Goal: Transaction & Acquisition: Purchase product/service

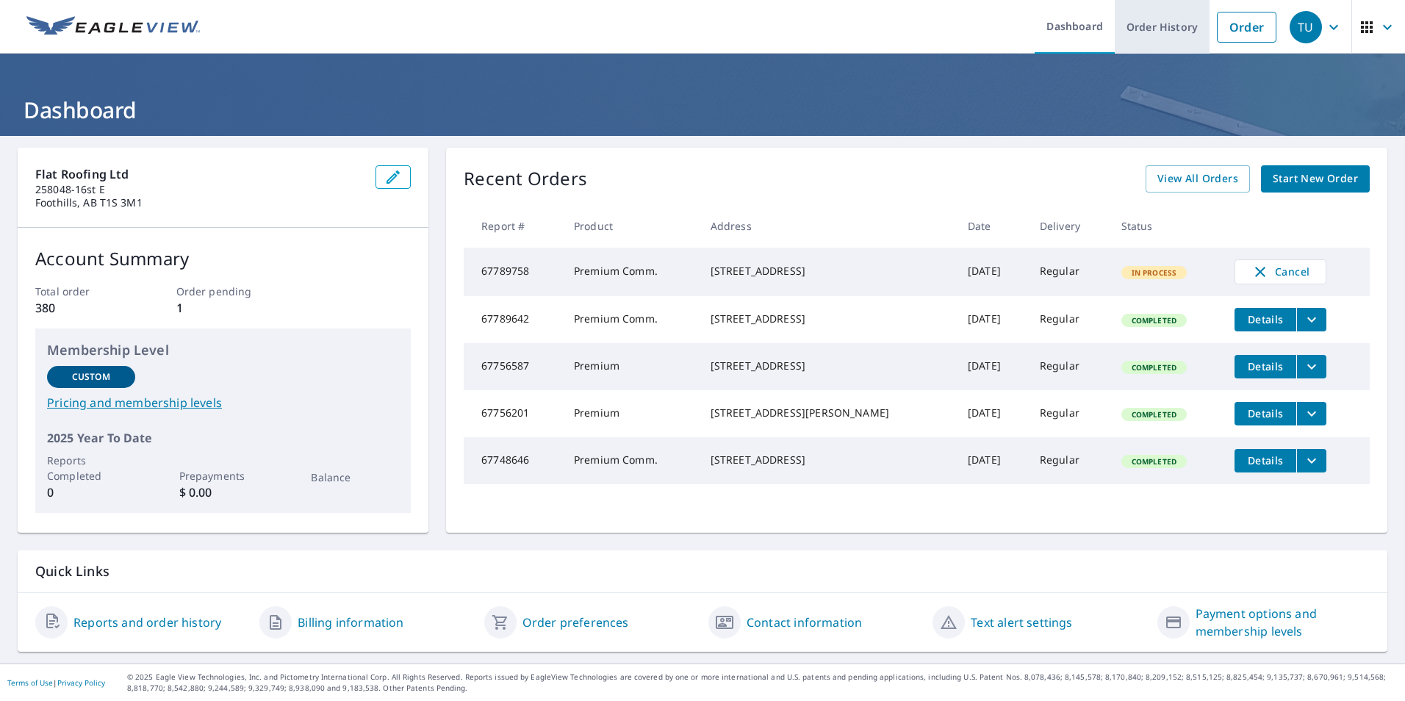
click at [1145, 26] on link "Order History" at bounding box center [1162, 27] width 95 height 54
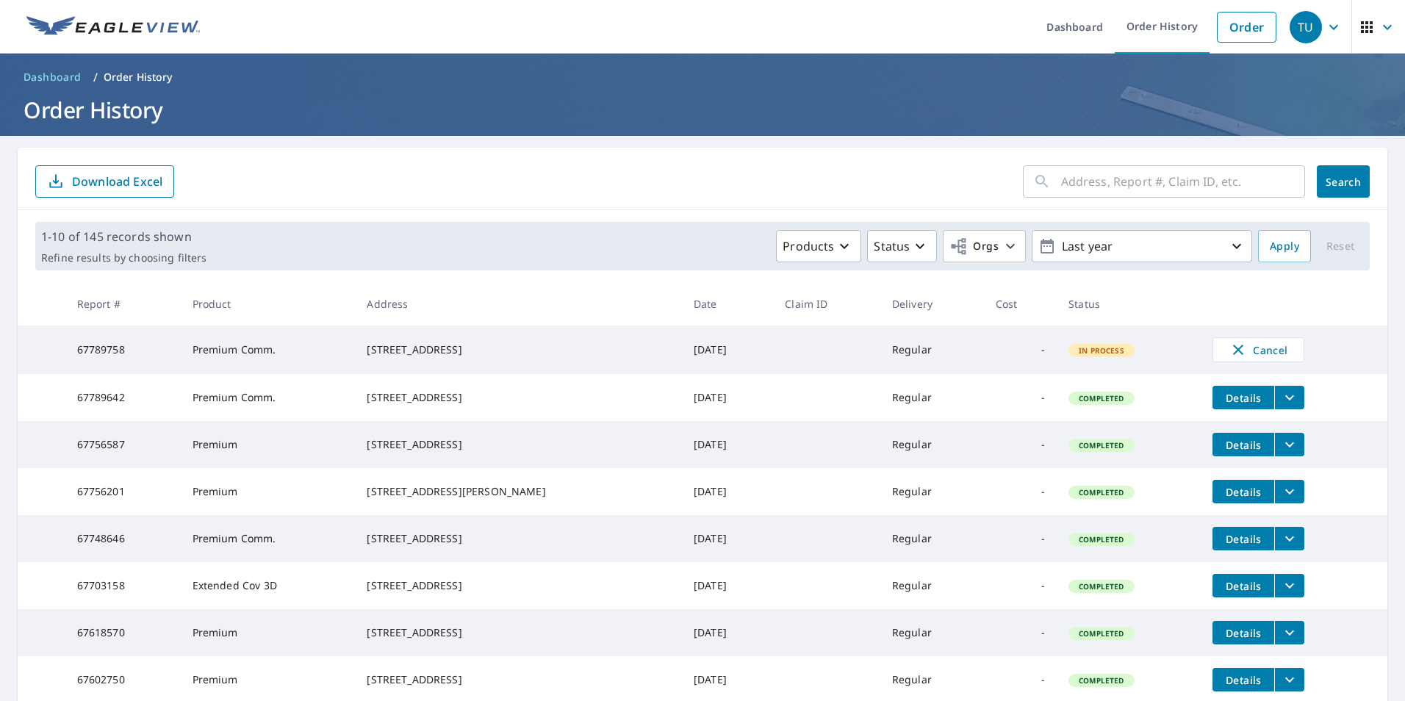
click at [1061, 179] on input "text" at bounding box center [1183, 181] width 244 height 41
type input "27 Alexa Close, Rockyview, Alberta"
click at [1347, 180] on span "Search" at bounding box center [1343, 182] width 29 height 14
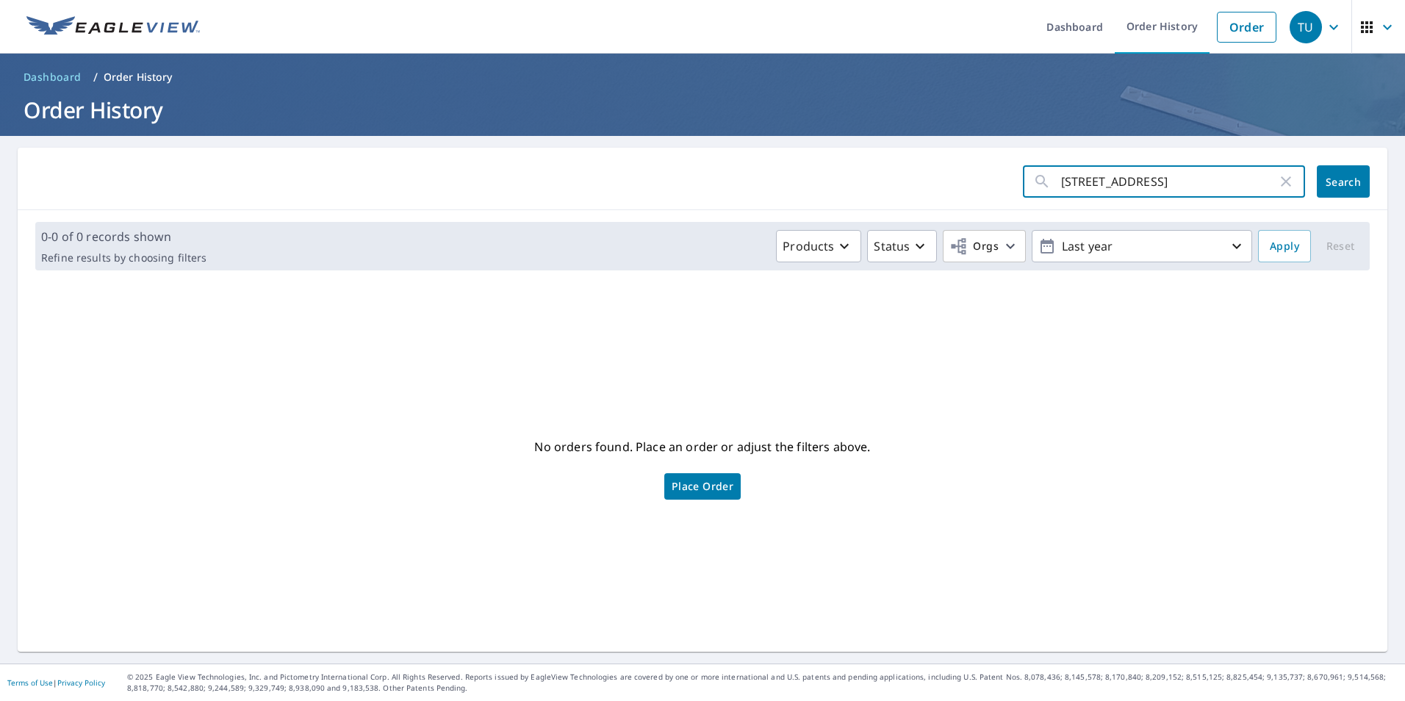
click at [1194, 182] on input "27 Alexa Close, Rockyview, Alberta" at bounding box center [1169, 181] width 216 height 41
type input "27 Alexa Close, Calgary, Alberta"
click at [1329, 181] on span "Search" at bounding box center [1343, 182] width 29 height 14
click at [712, 483] on span "Place Order" at bounding box center [703, 486] width 62 height 7
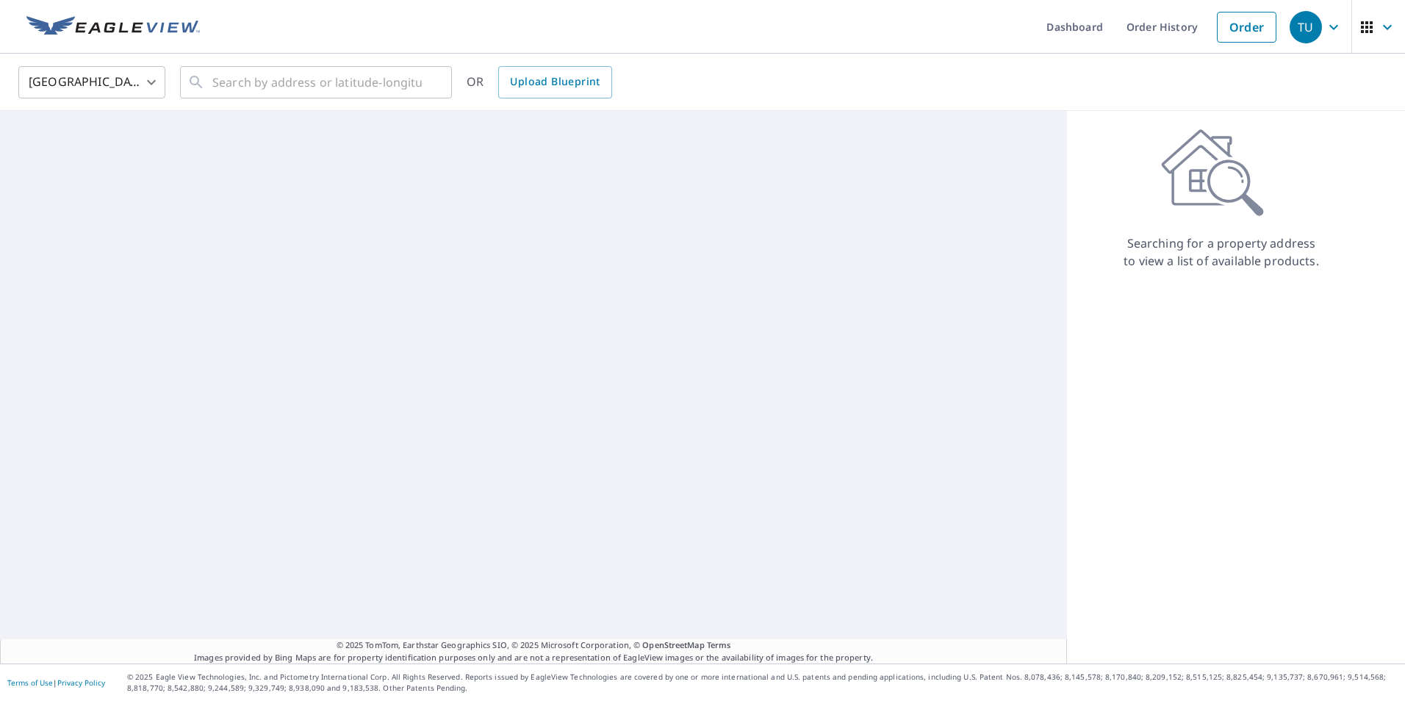
click at [148, 79] on body "TU TU Dashboard Order History Order TU [GEOGRAPHIC_DATA] US ​ ​ OR Upload Bluep…" at bounding box center [702, 350] width 1405 height 701
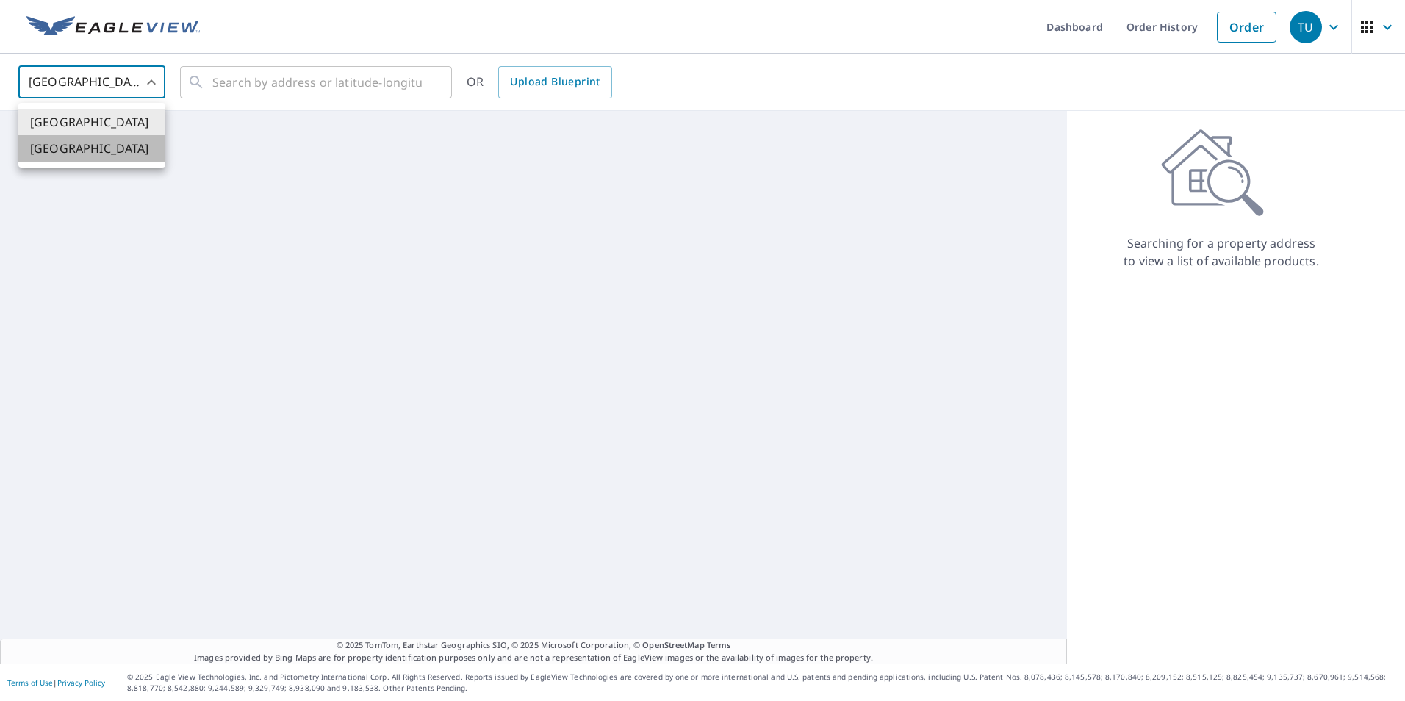
click at [123, 155] on li "[GEOGRAPHIC_DATA]" at bounding box center [91, 148] width 147 height 26
type input "CA"
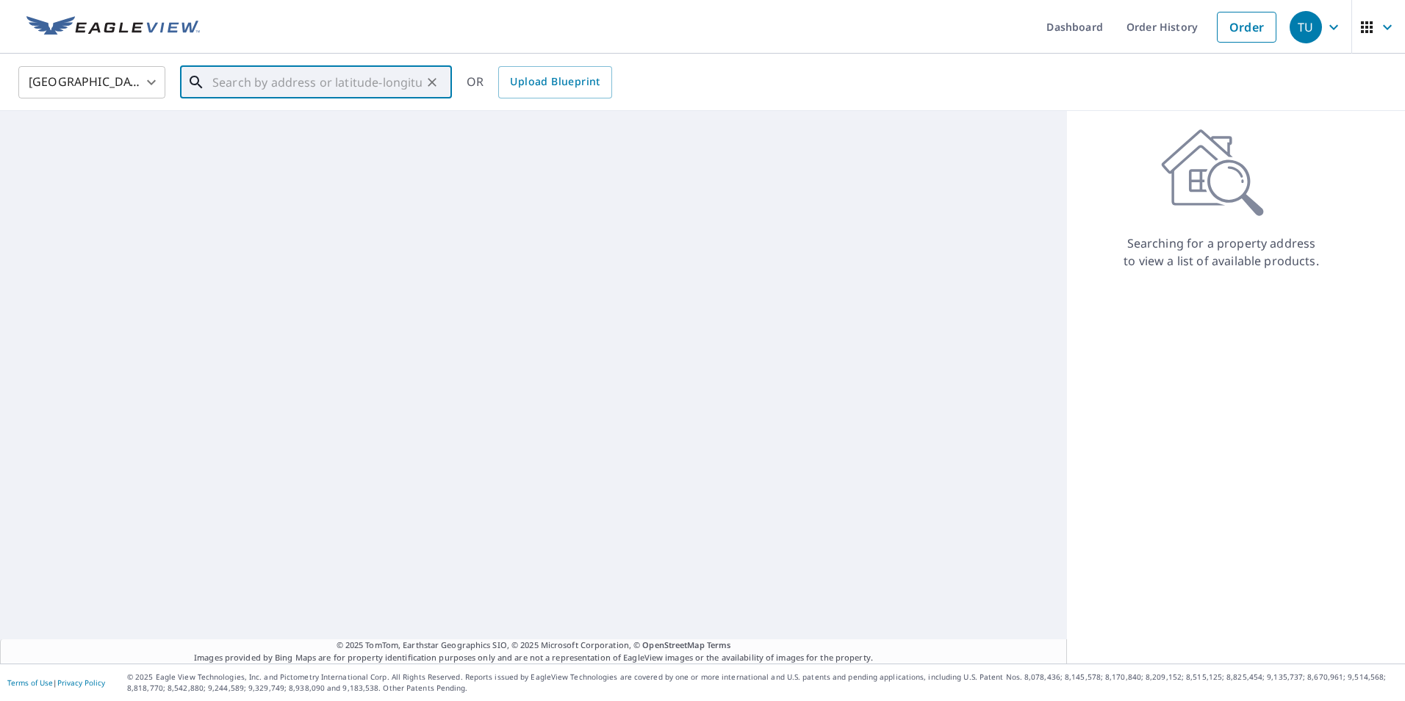
click at [252, 86] on input "text" at bounding box center [316, 82] width 209 height 41
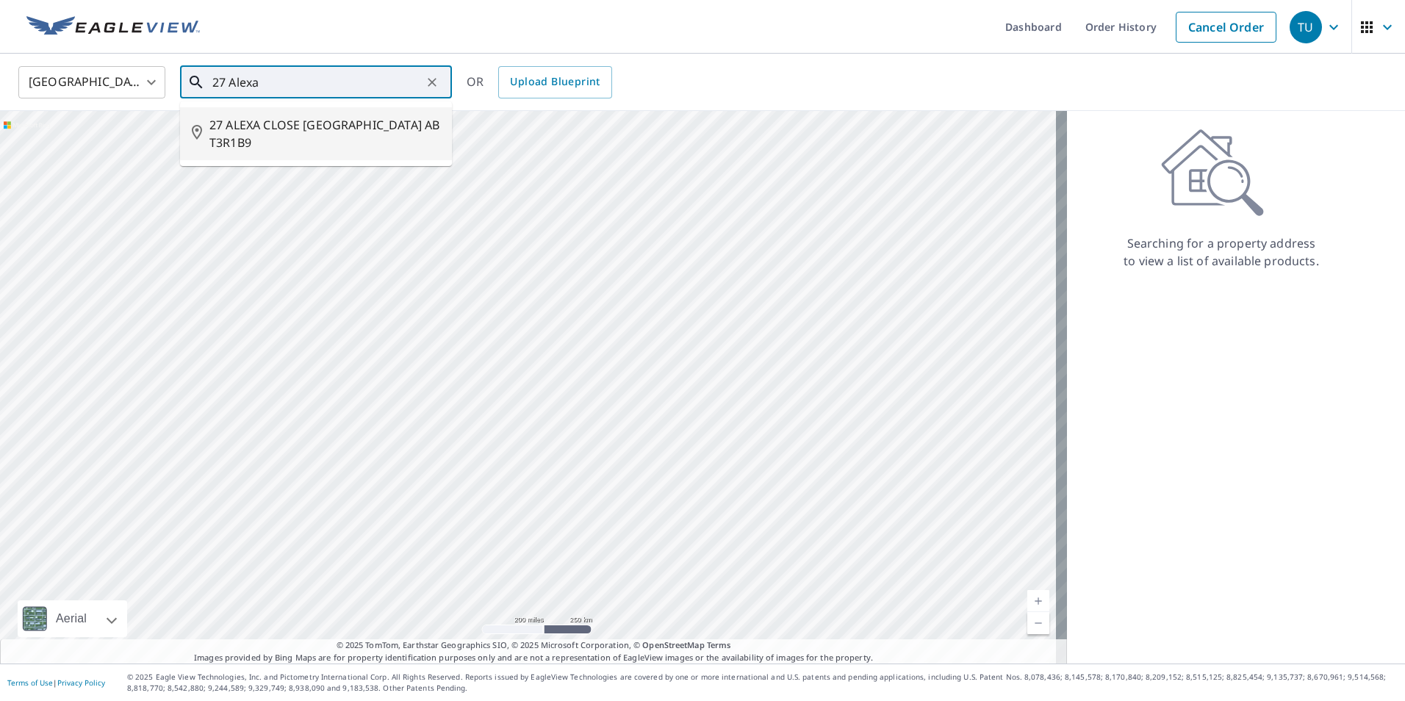
click at [404, 126] on span "27 ALEXA CLOSE [GEOGRAPHIC_DATA] AB T3R1B9" at bounding box center [324, 133] width 231 height 35
type input "27 ALEXA CLOSE [GEOGRAPHIC_DATA] AB T3R1B9"
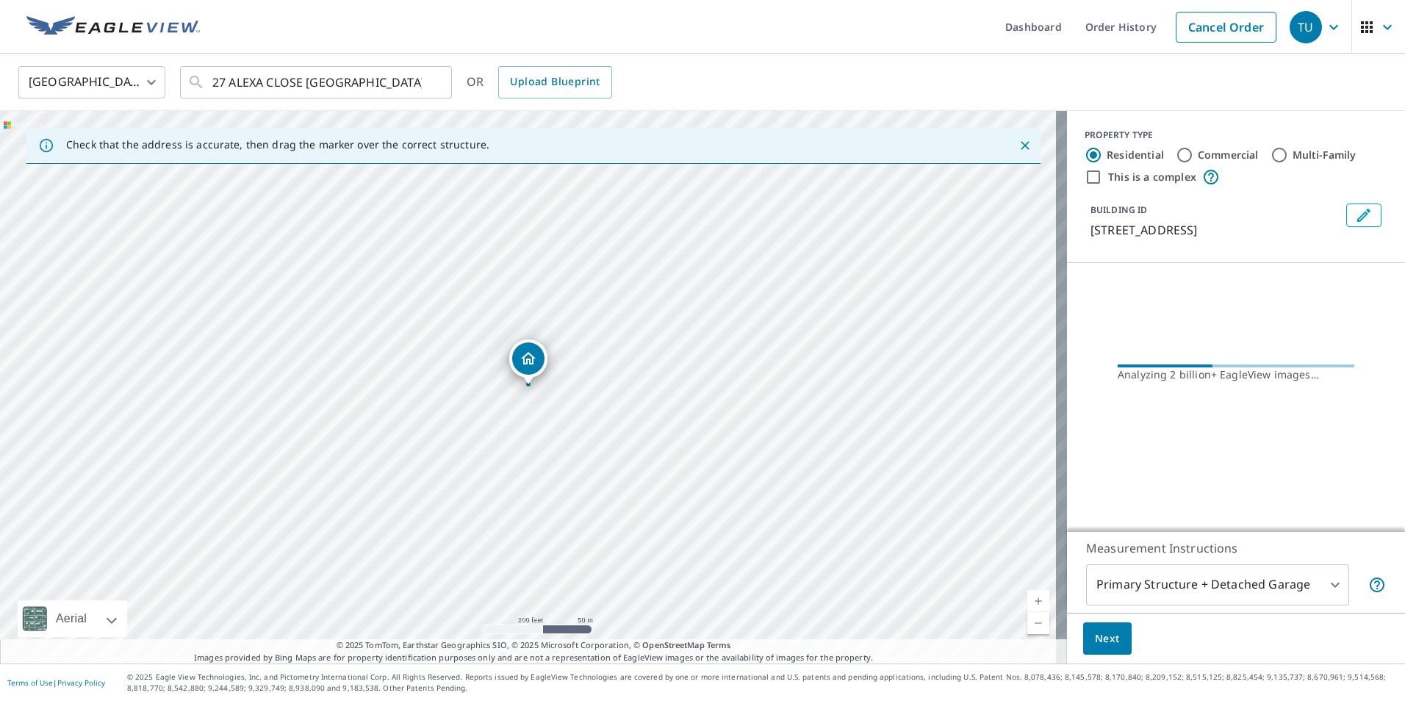
click at [1029, 600] on link "Current Level 17, Zoom In" at bounding box center [1039, 601] width 22 height 22
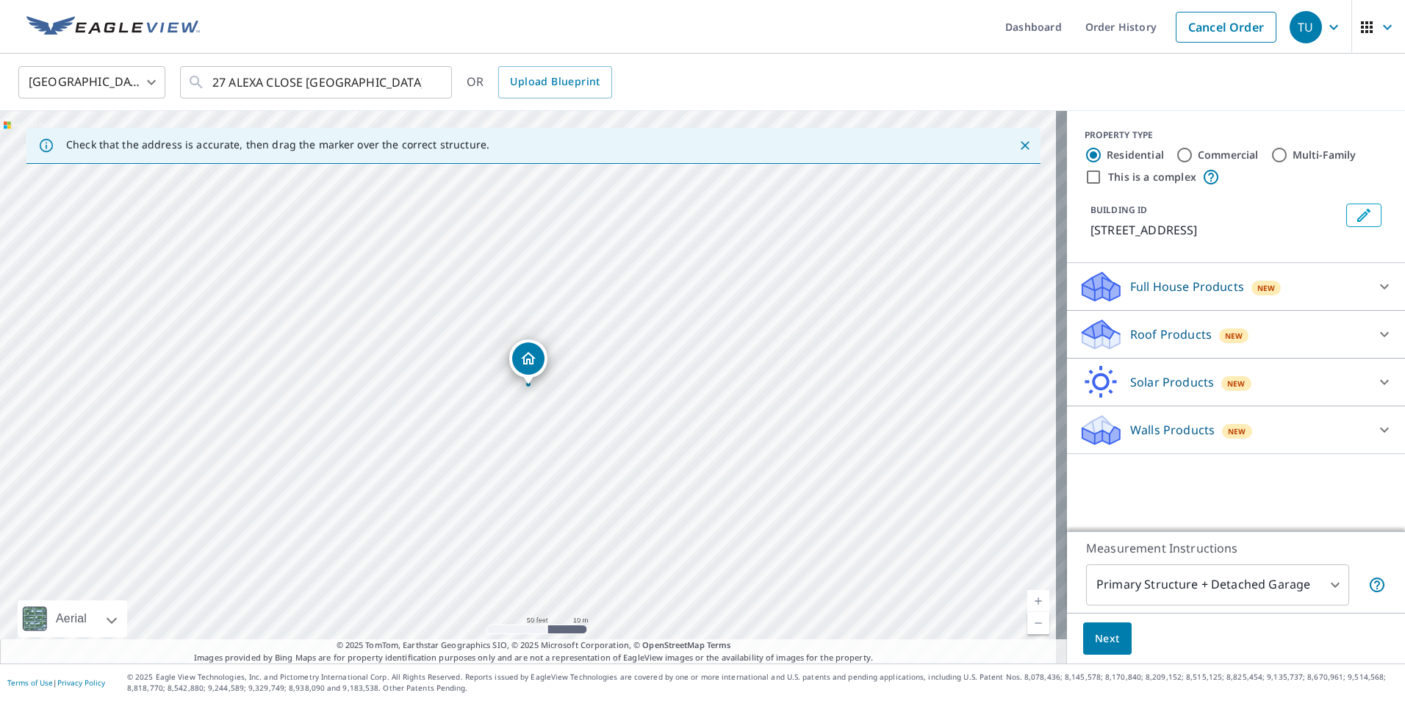
click at [1028, 596] on link "Current Level 19, Zoom In" at bounding box center [1039, 601] width 22 height 22
click at [1028, 596] on link "Current Level 20, Zoom In Disabled" at bounding box center [1039, 601] width 22 height 22
click at [1028, 601] on link "Current Level 20, Zoom In Disabled" at bounding box center [1039, 601] width 22 height 22
click at [1095, 339] on icon at bounding box center [1101, 329] width 37 height 18
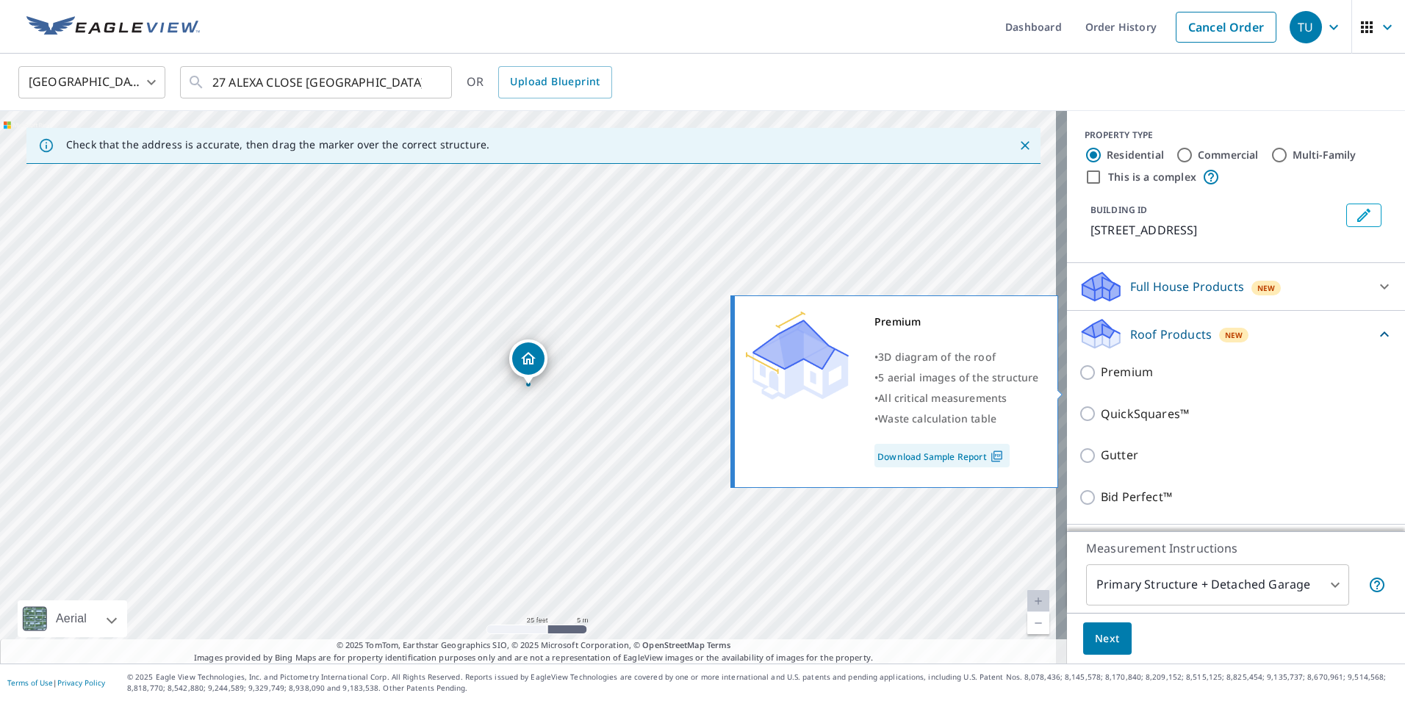
click at [1079, 381] on input "Premium" at bounding box center [1090, 373] width 22 height 18
checkbox input "true"
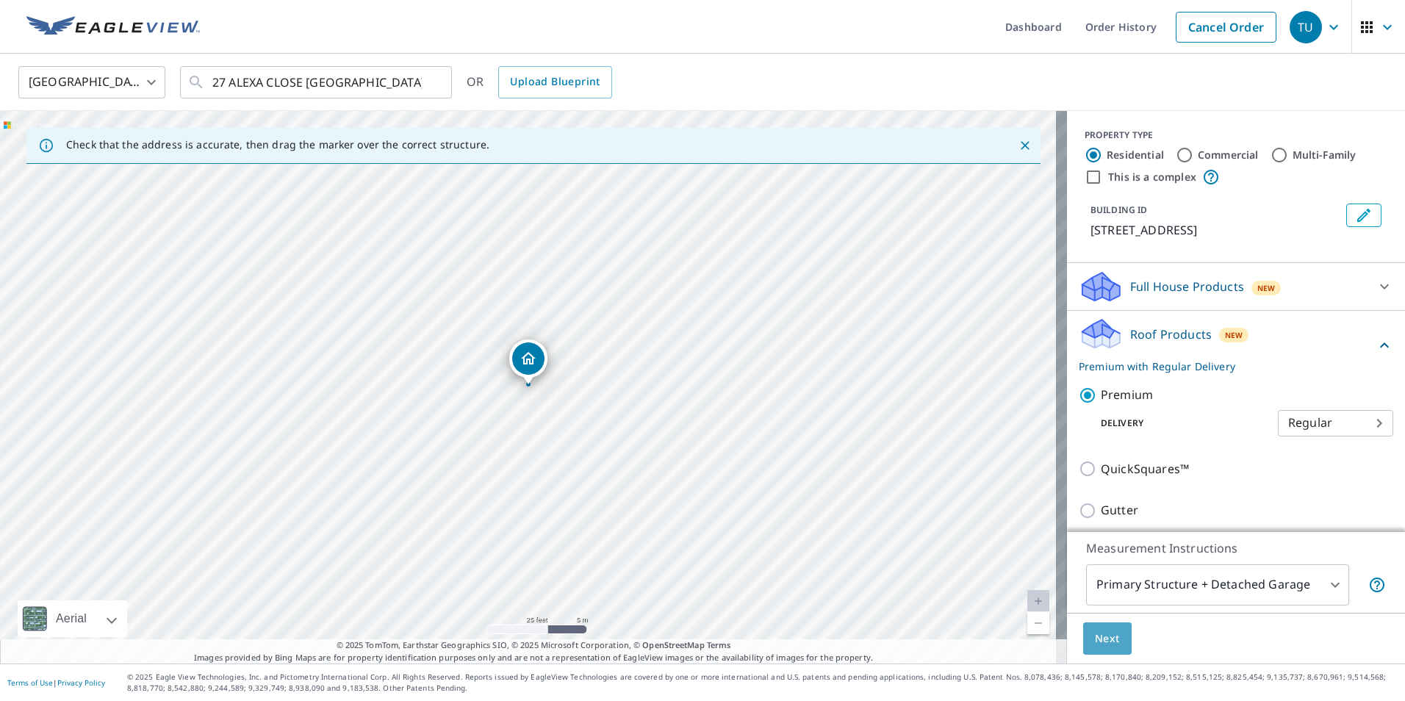
click at [1095, 639] on span "Next" at bounding box center [1107, 639] width 25 height 18
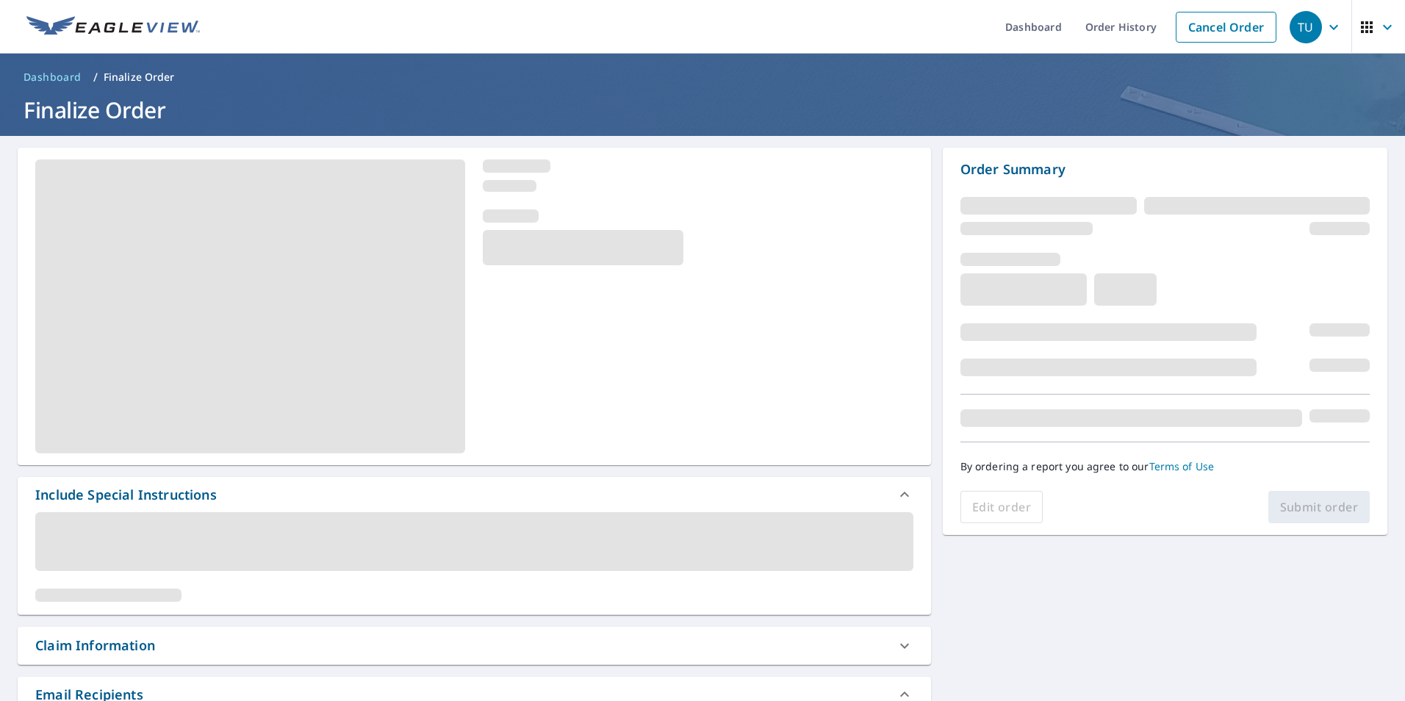
click at [85, 522] on span at bounding box center [474, 541] width 878 height 59
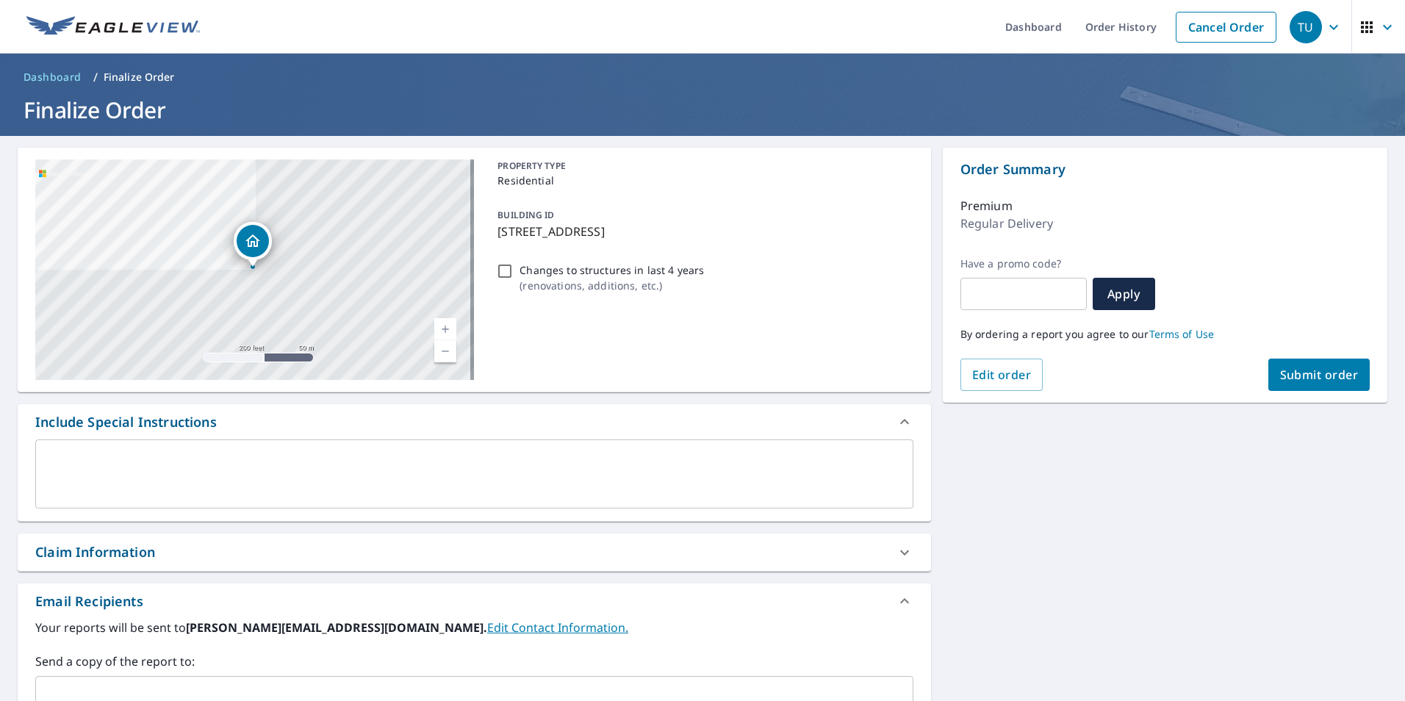
click at [51, 449] on div "x ​" at bounding box center [474, 474] width 878 height 69
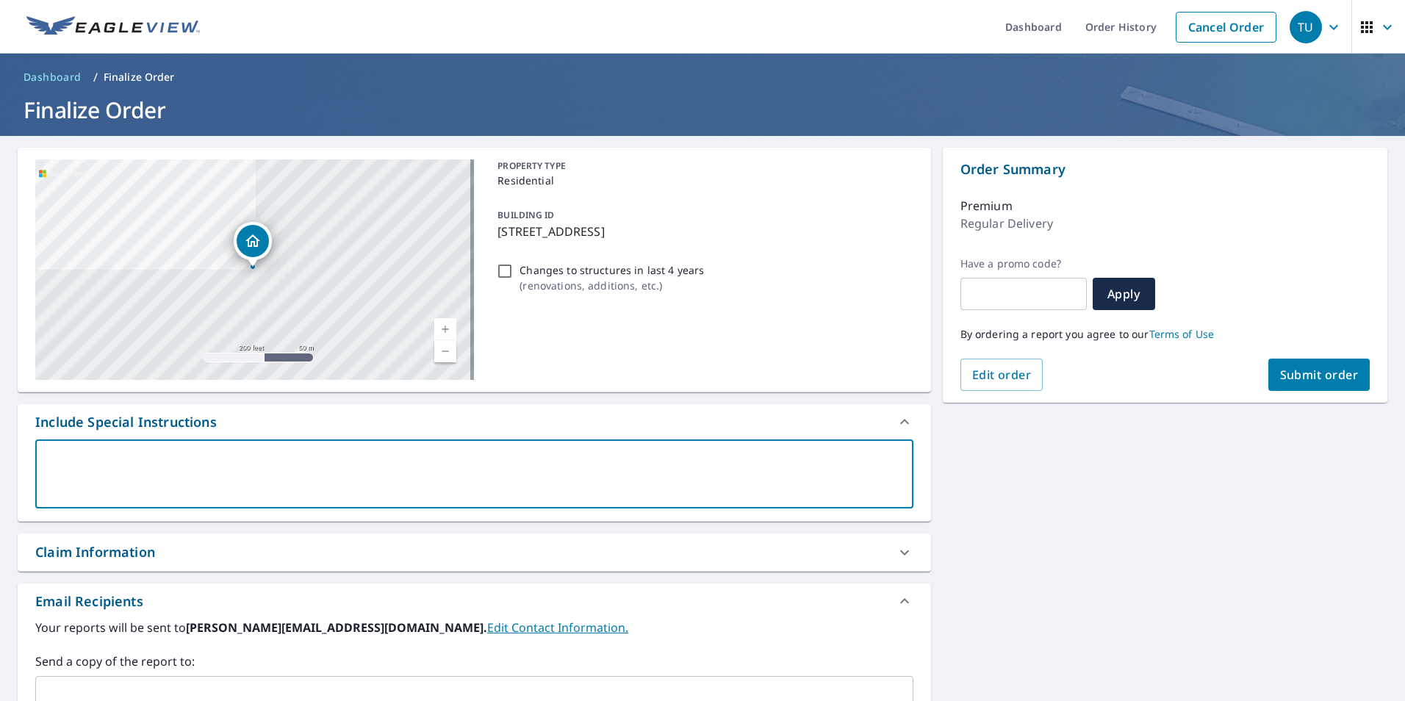
type textarea "H"
type textarea "x"
type textarea "Ho"
type textarea "x"
type textarea "Hou"
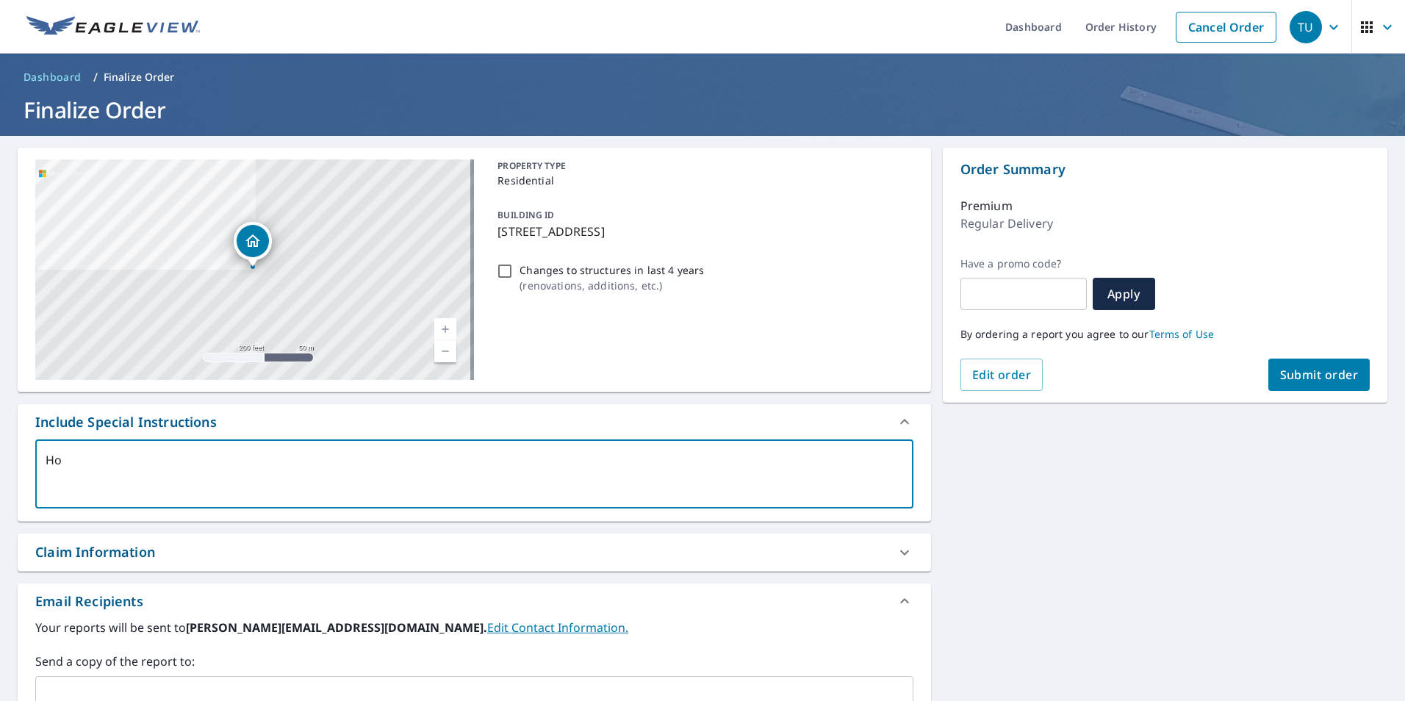
type textarea "x"
type textarea "Hous"
type textarea "x"
type textarea "House"
type textarea "x"
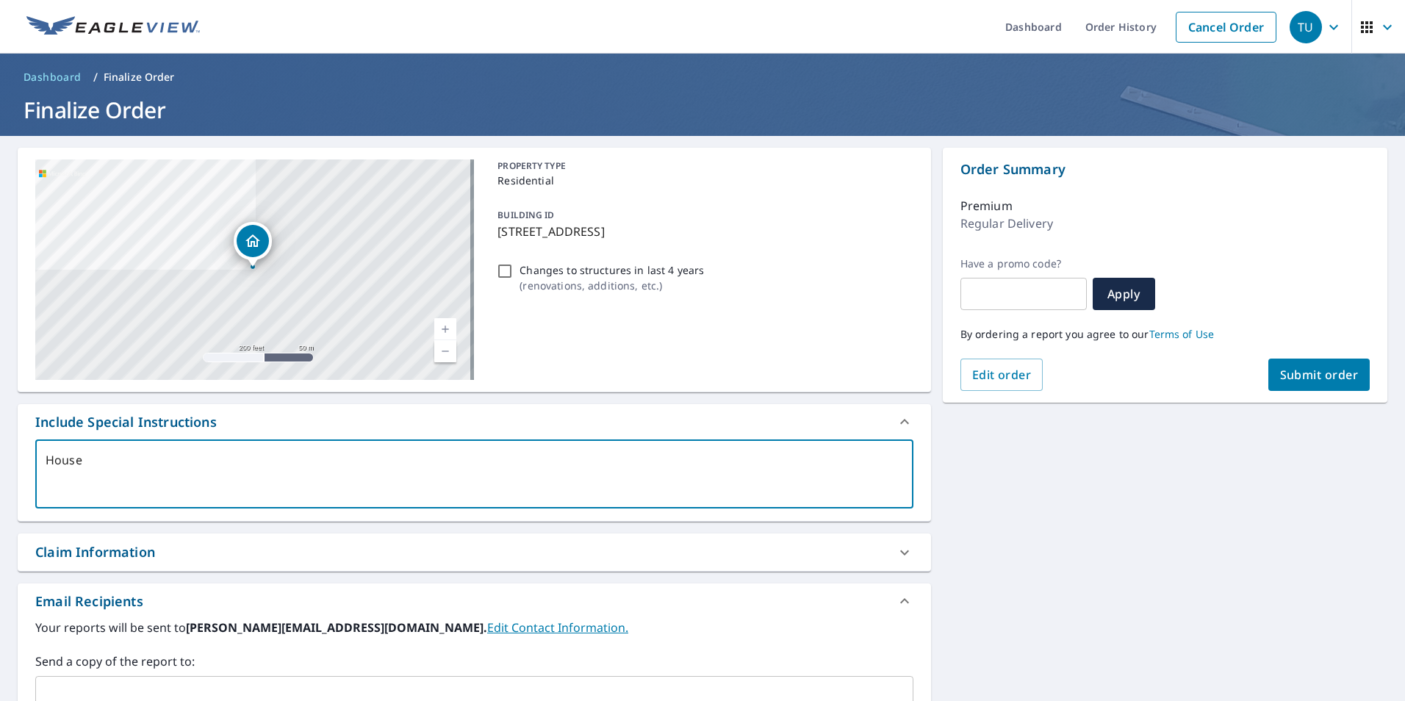
type textarea "House"
type textarea "x"
type textarea "House o"
type textarea "x"
type textarea "House on"
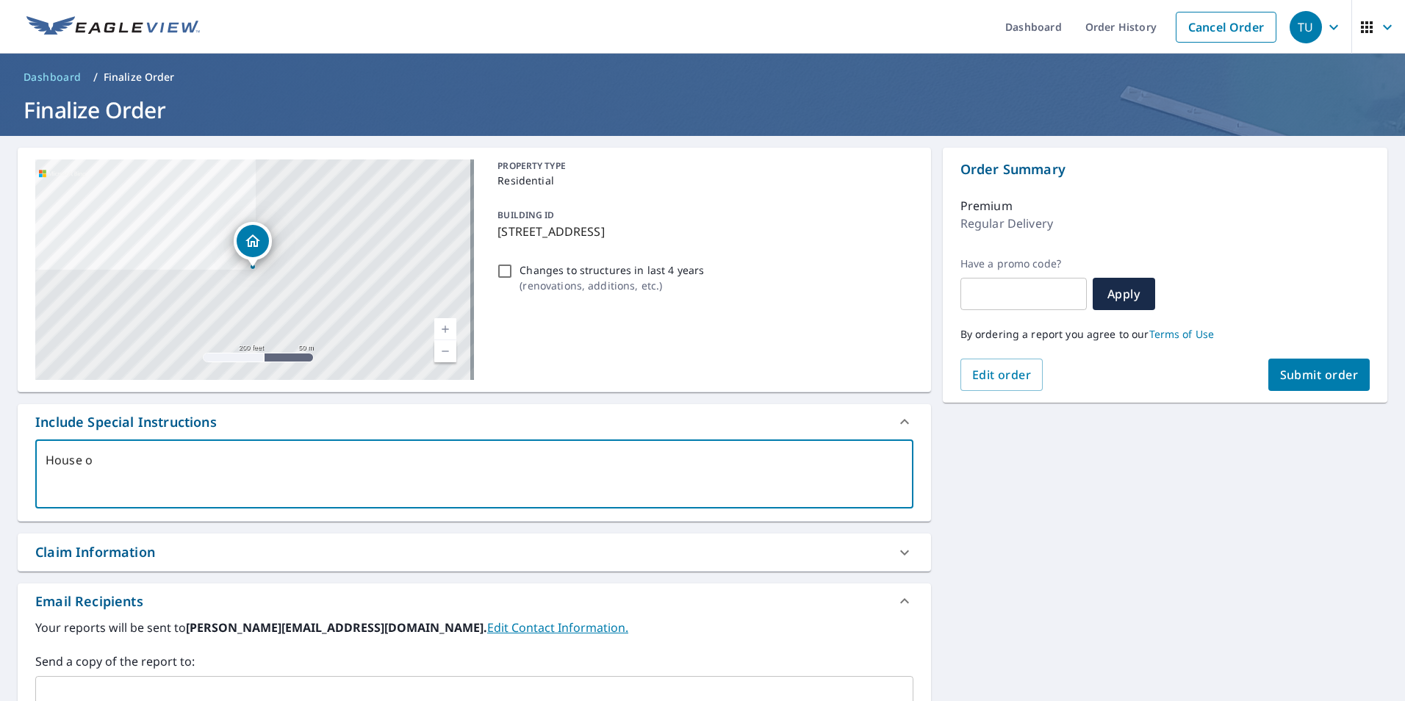
type textarea "x"
type textarea "House onl"
type textarea "x"
type textarea "House only"
type textarea "x"
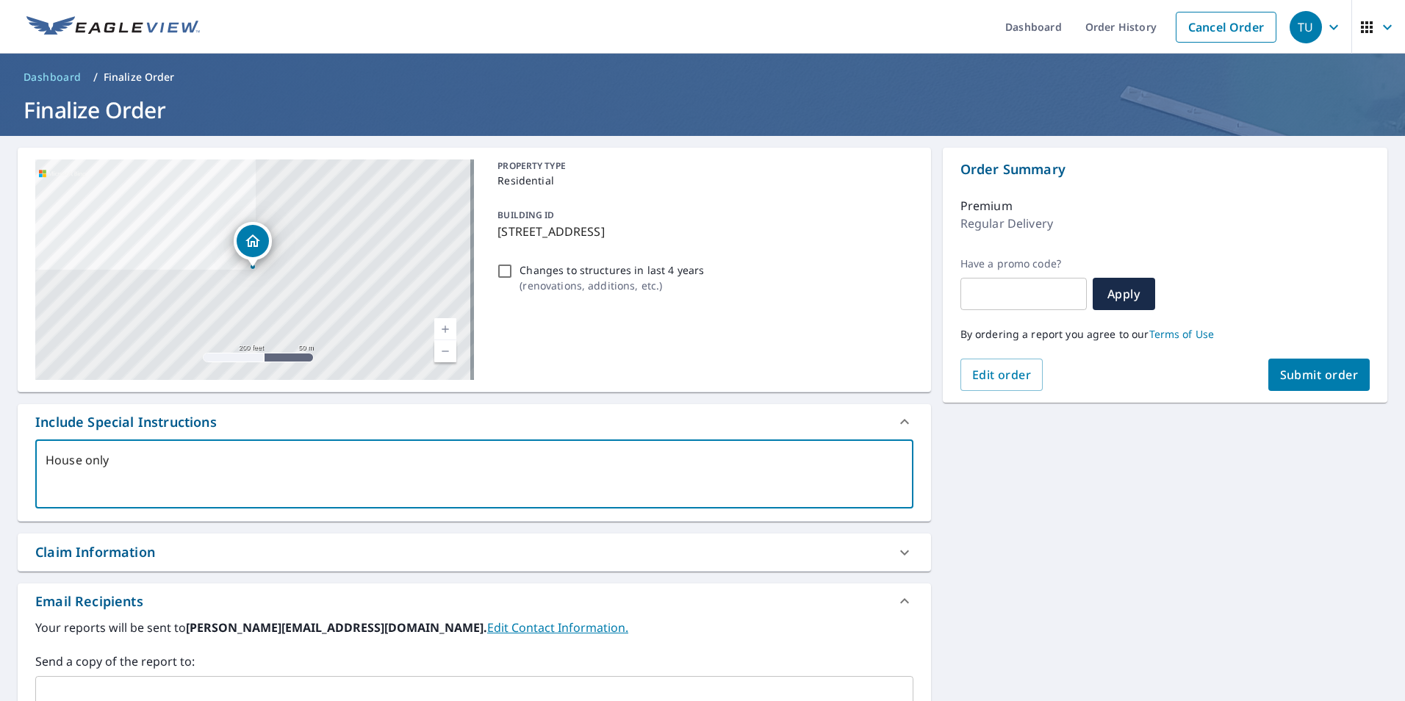
type textarea "House only"
type textarea "x"
type textarea "House only p"
type textarea "x"
type textarea "House only pl"
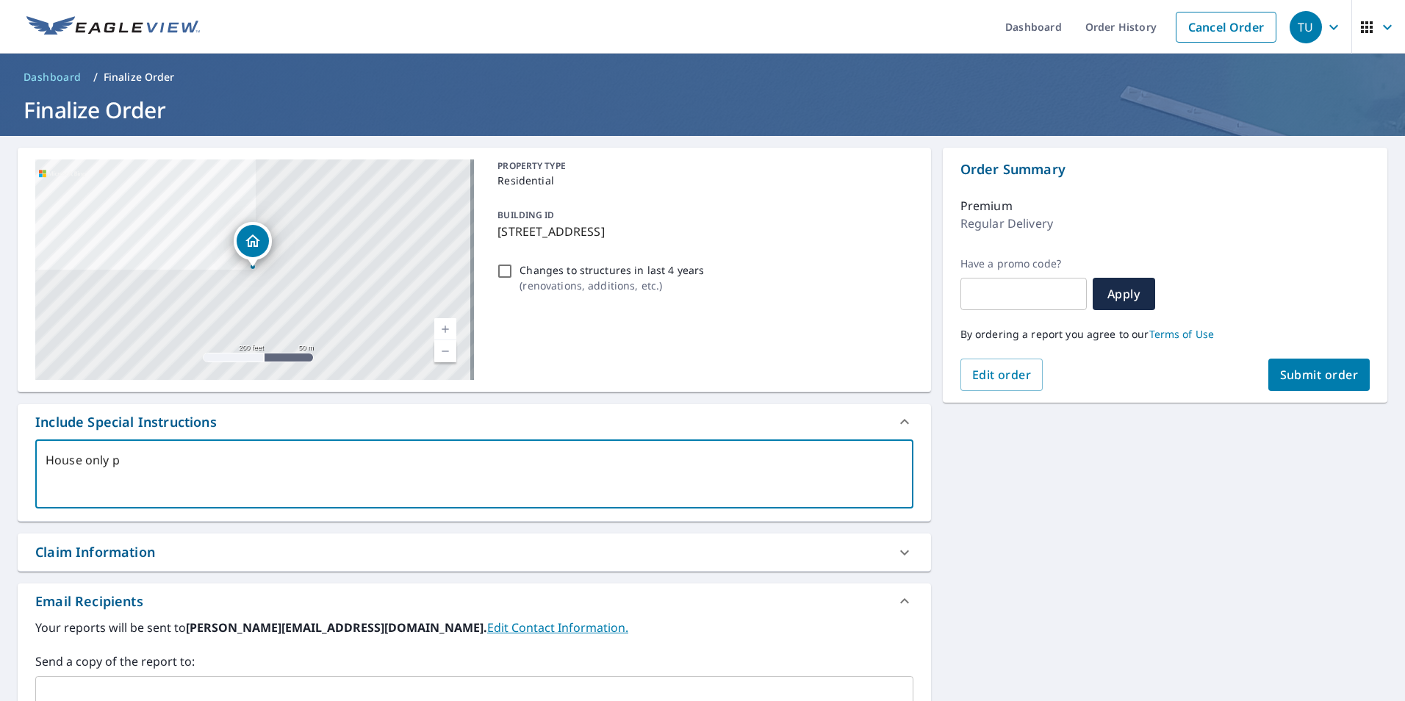
type textarea "x"
type textarea "House only ple"
type textarea "x"
type textarea "House only plea"
type textarea "x"
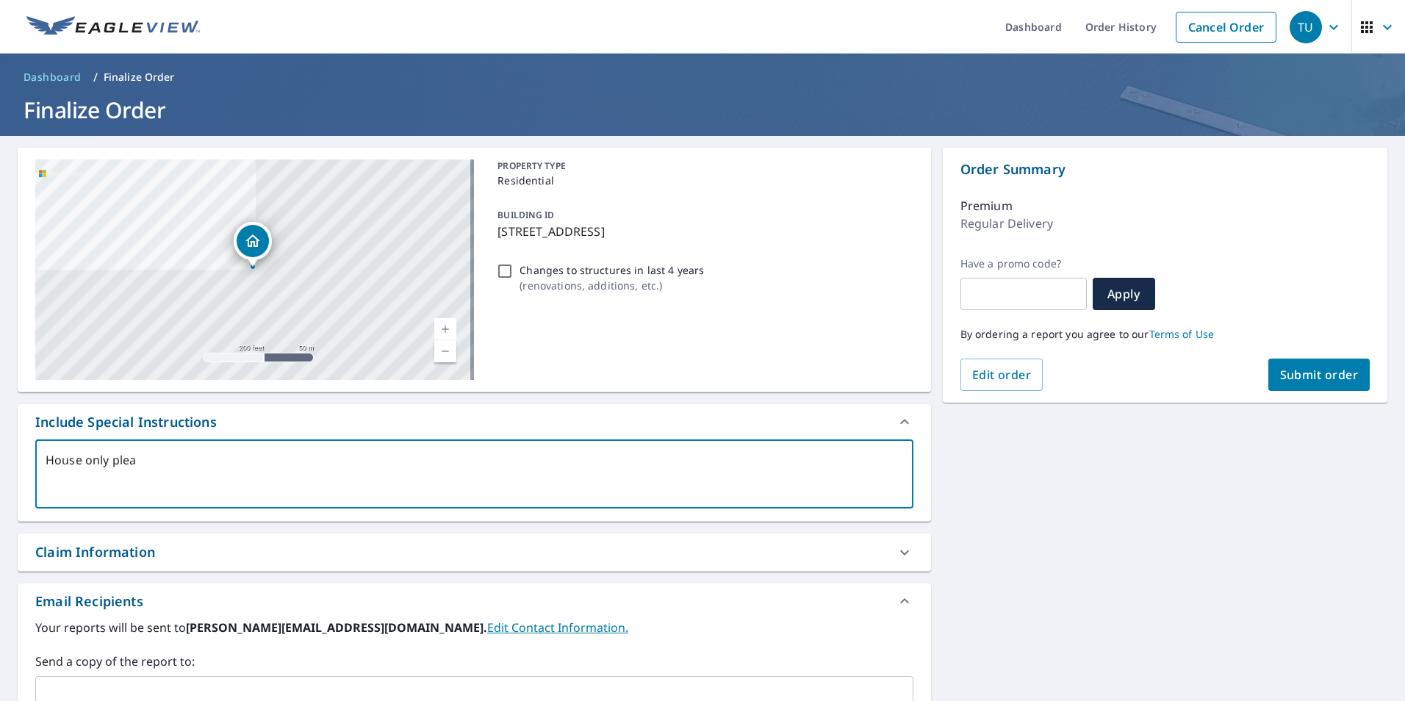
type textarea "House only pleas"
type textarea "x"
type textarea "House only please"
type textarea "x"
type textarea "House only please."
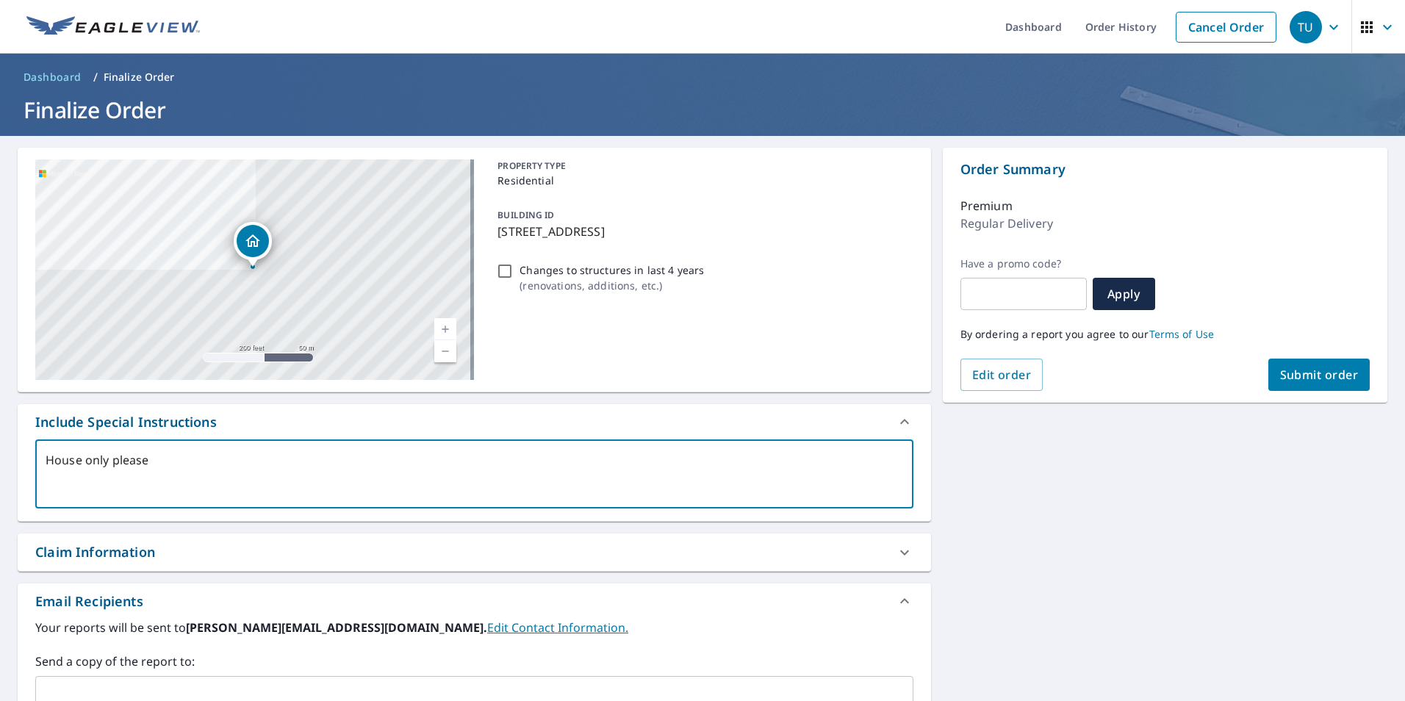
type textarea "x"
type textarea "House only please."
type textarea "x"
type textarea "House only please. w"
type textarea "x"
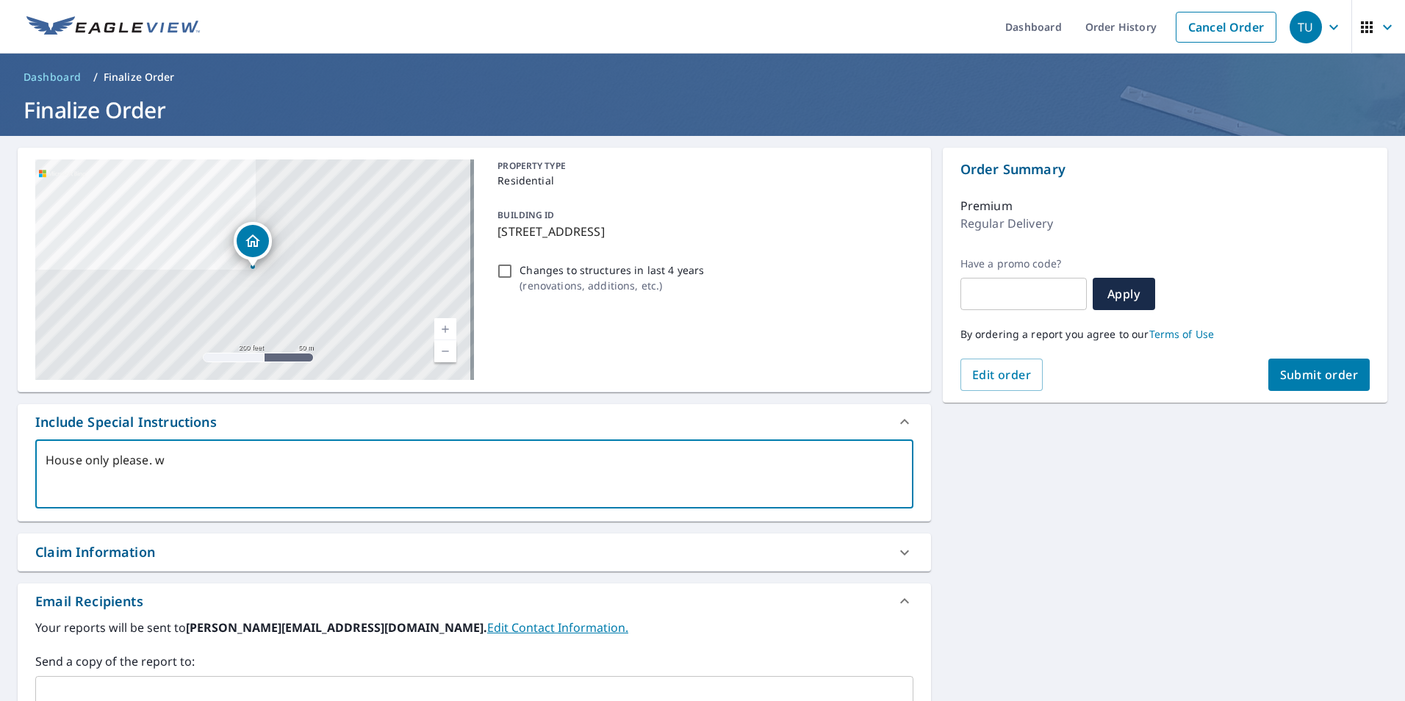
type textarea "House only please. we"
type textarea "x"
type textarea "House only please. w"
type textarea "x"
type textarea "House only please."
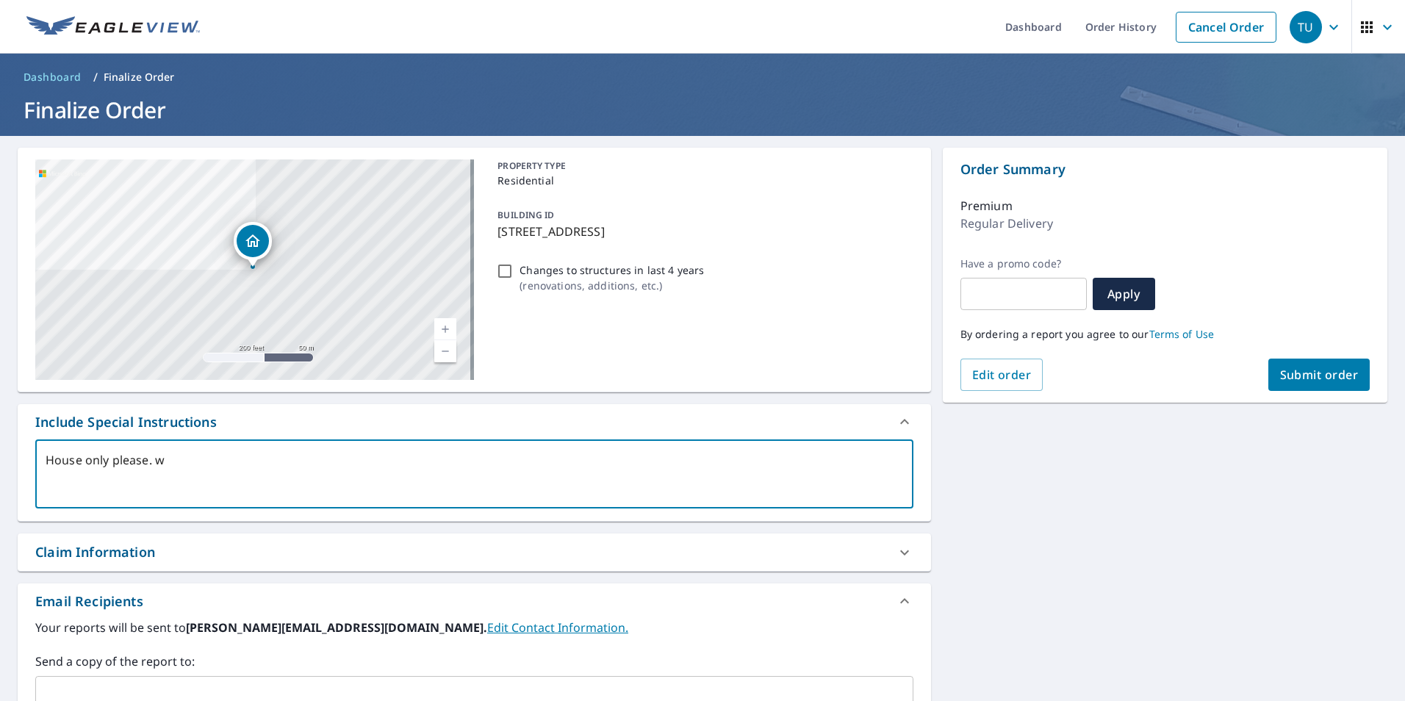
type textarea "x"
type textarea "House only please. W"
type textarea "x"
type textarea "House only please. We"
type textarea "x"
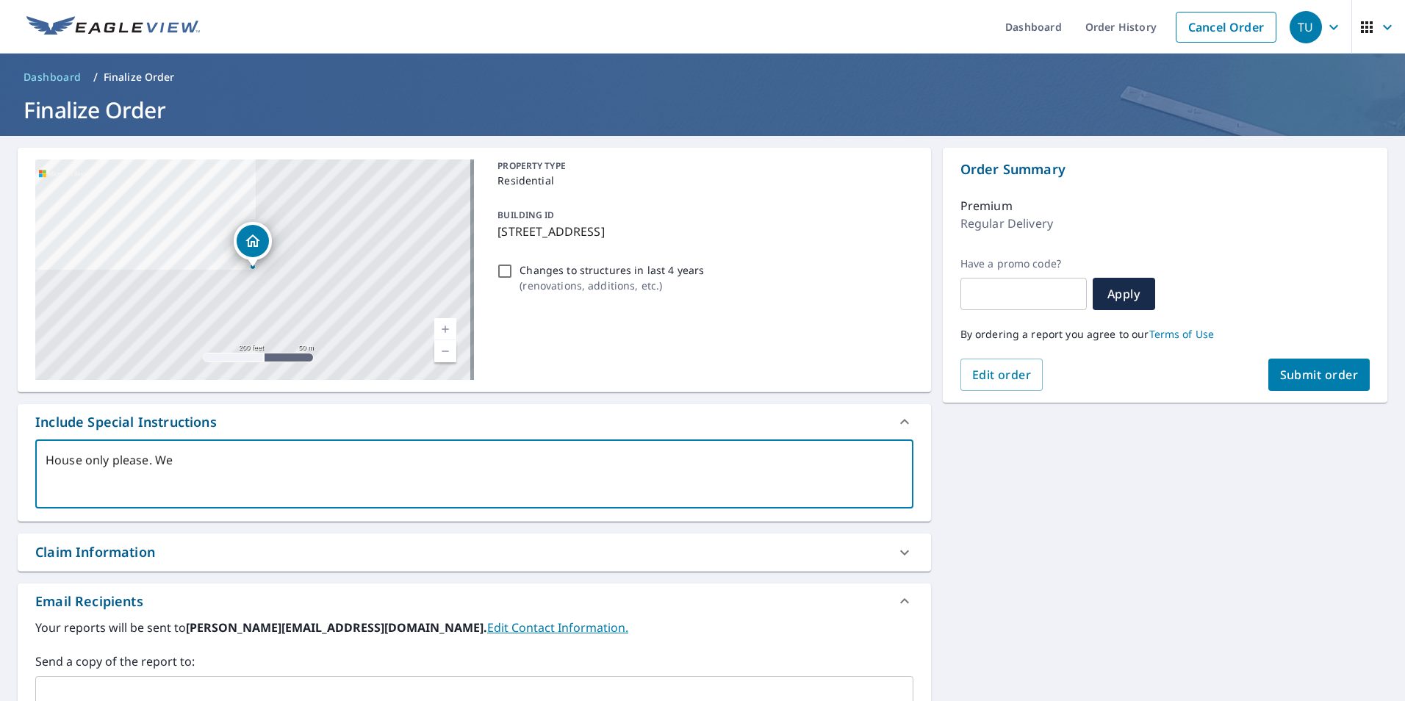
type textarea "House only please. We"
type textarea "x"
type textarea "House only please. We a"
type textarea "x"
type textarea "House only please. We ar"
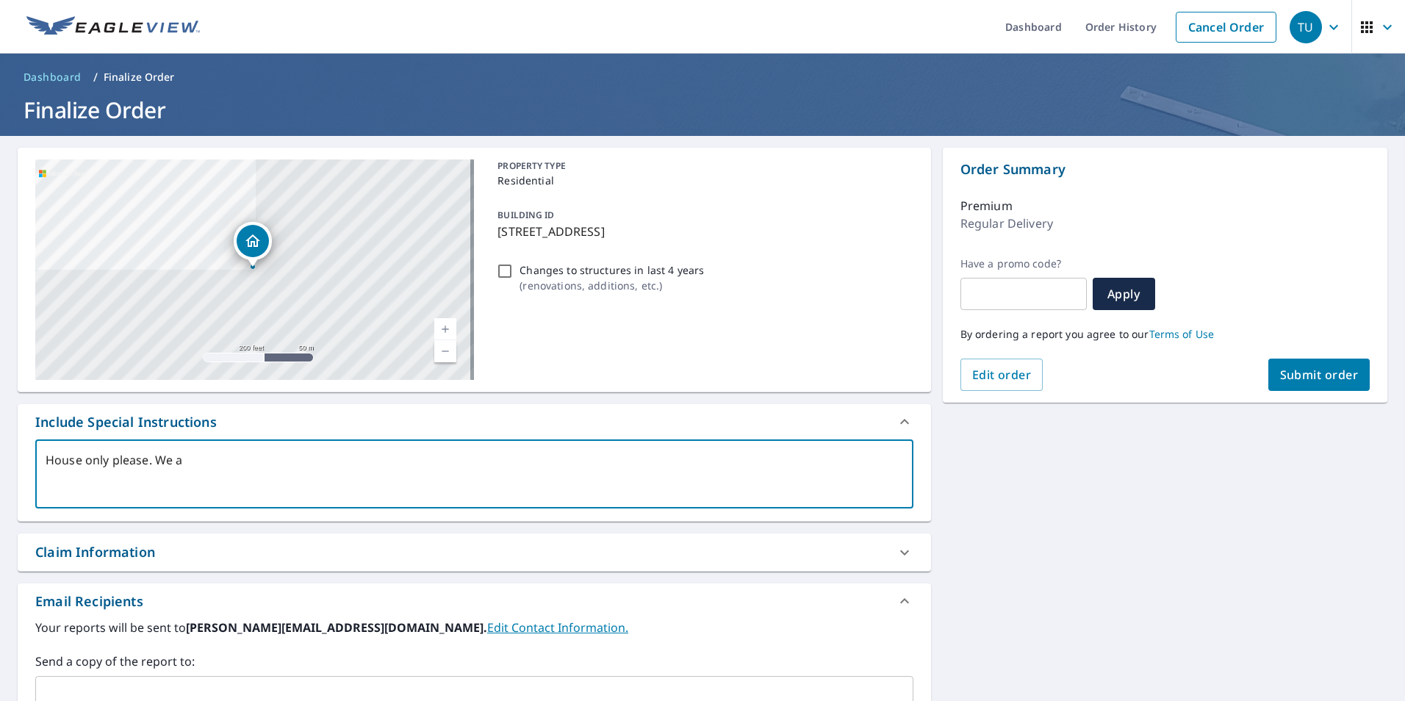
type textarea "x"
type textarea "House only please. We are"
type textarea "x"
type textarea "House only please. We are"
type textarea "x"
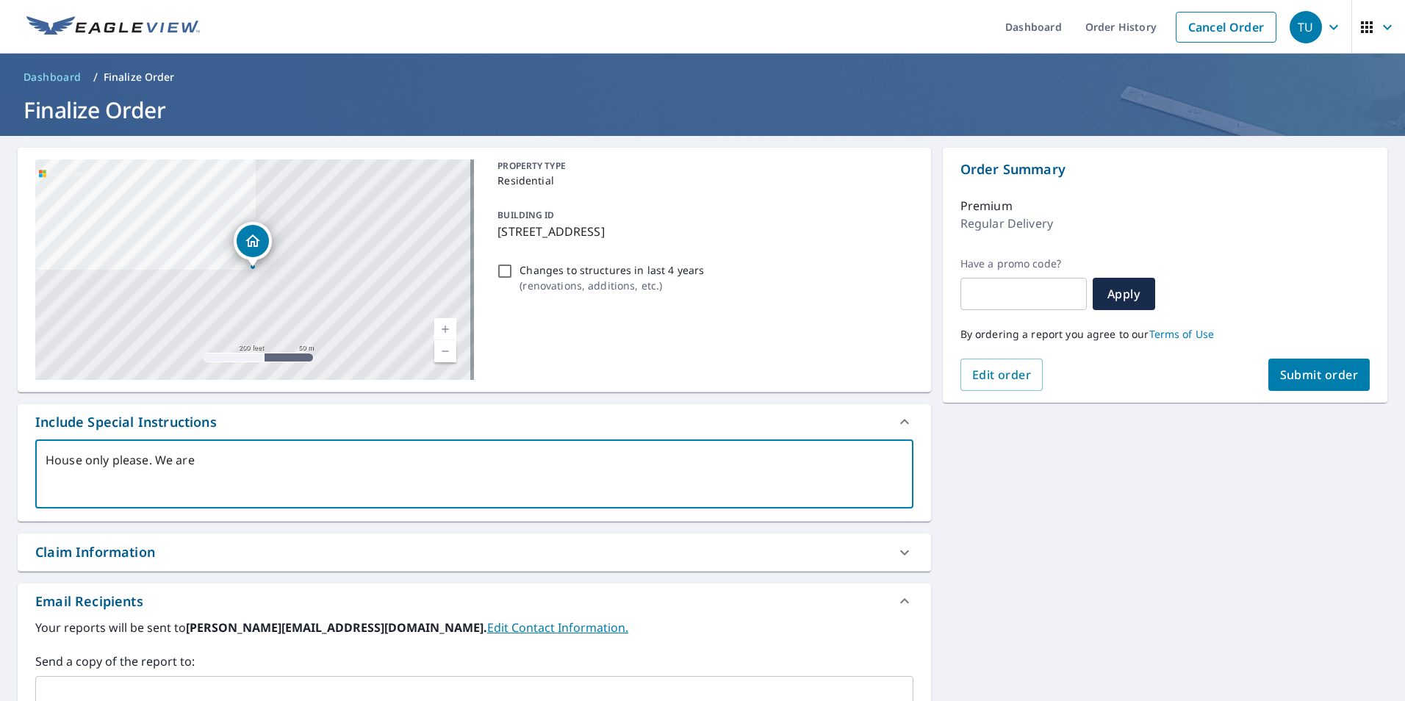
type textarea "House only please. We are q"
type textarea "x"
type textarea "House only please. We are qu"
type textarea "x"
type textarea "House only please. We are quo"
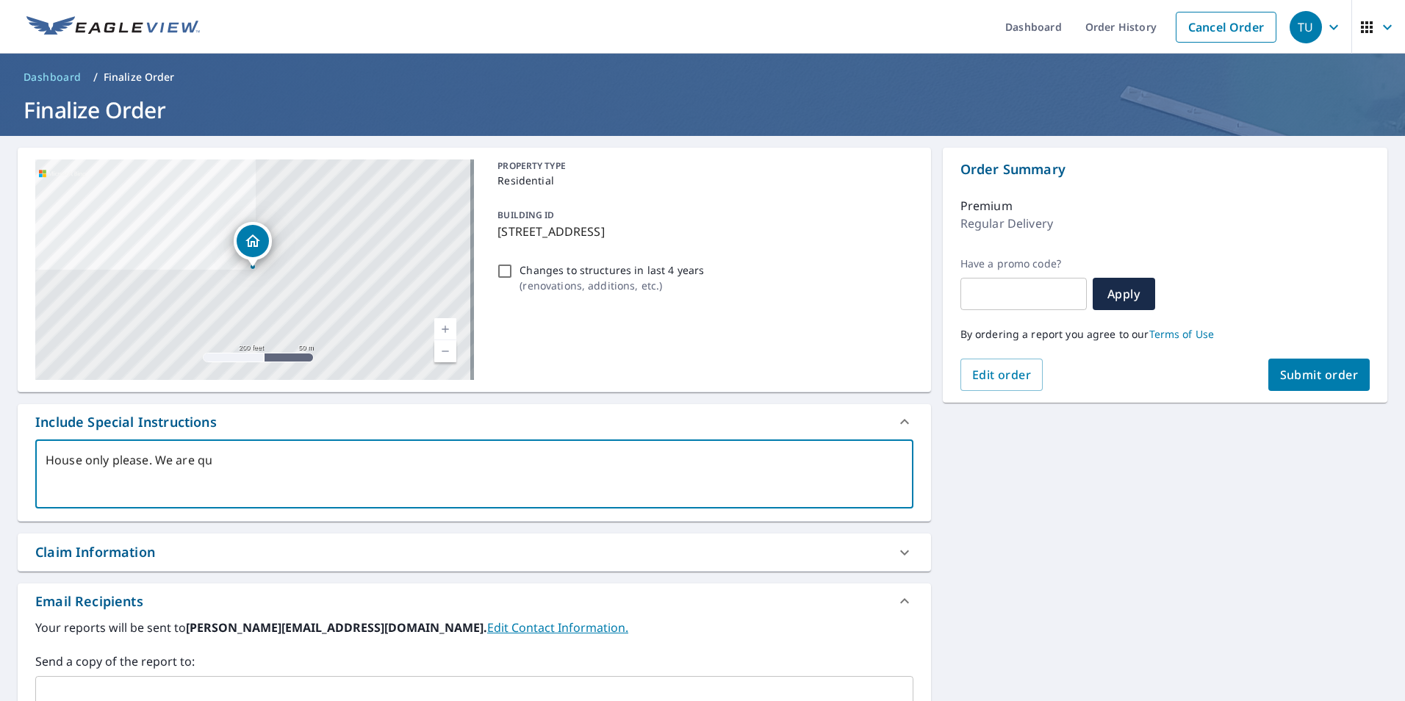
type textarea "x"
type textarea "House only please. We are quoy"
type textarea "x"
type textarea "House only please. We are quo"
type textarea "x"
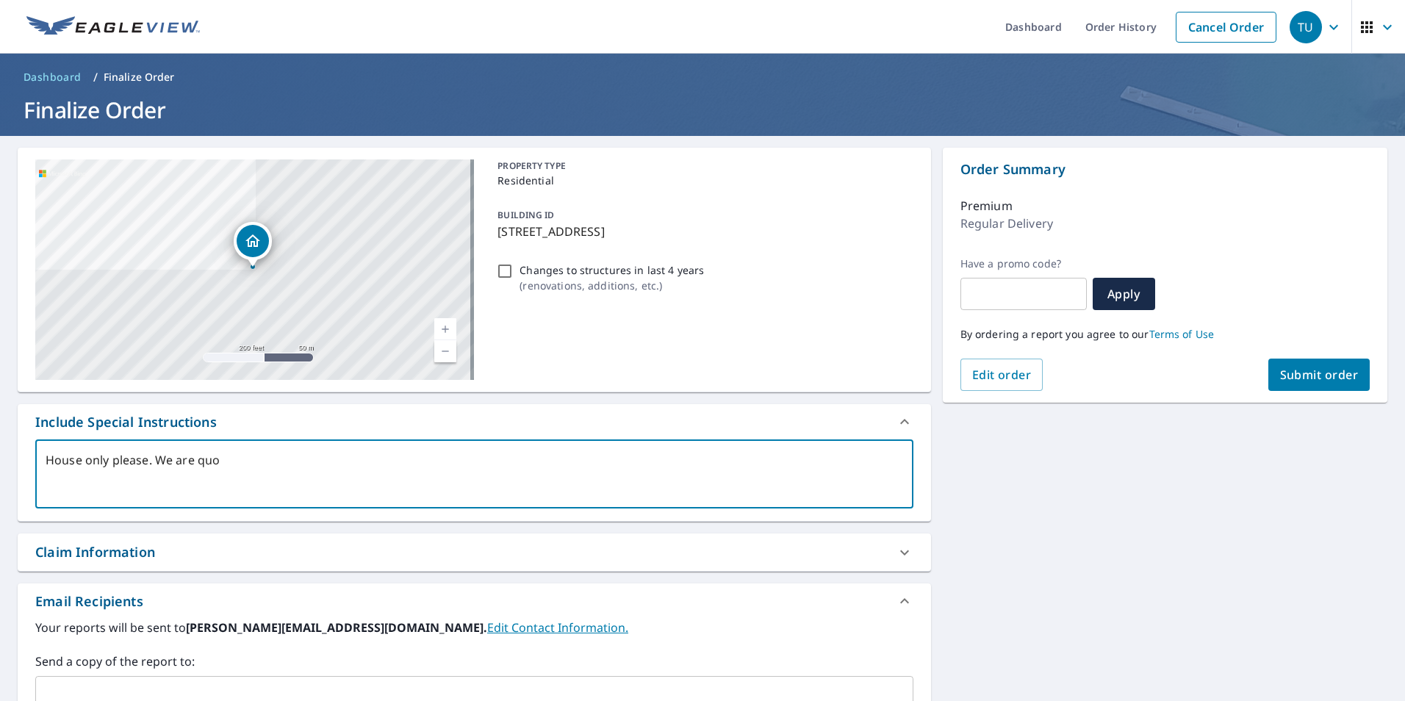
type textarea "House only please. We are quot"
type textarea "x"
type textarea "House only please. We are quoti"
type textarea "x"
type textarea "House only please. We are quotin"
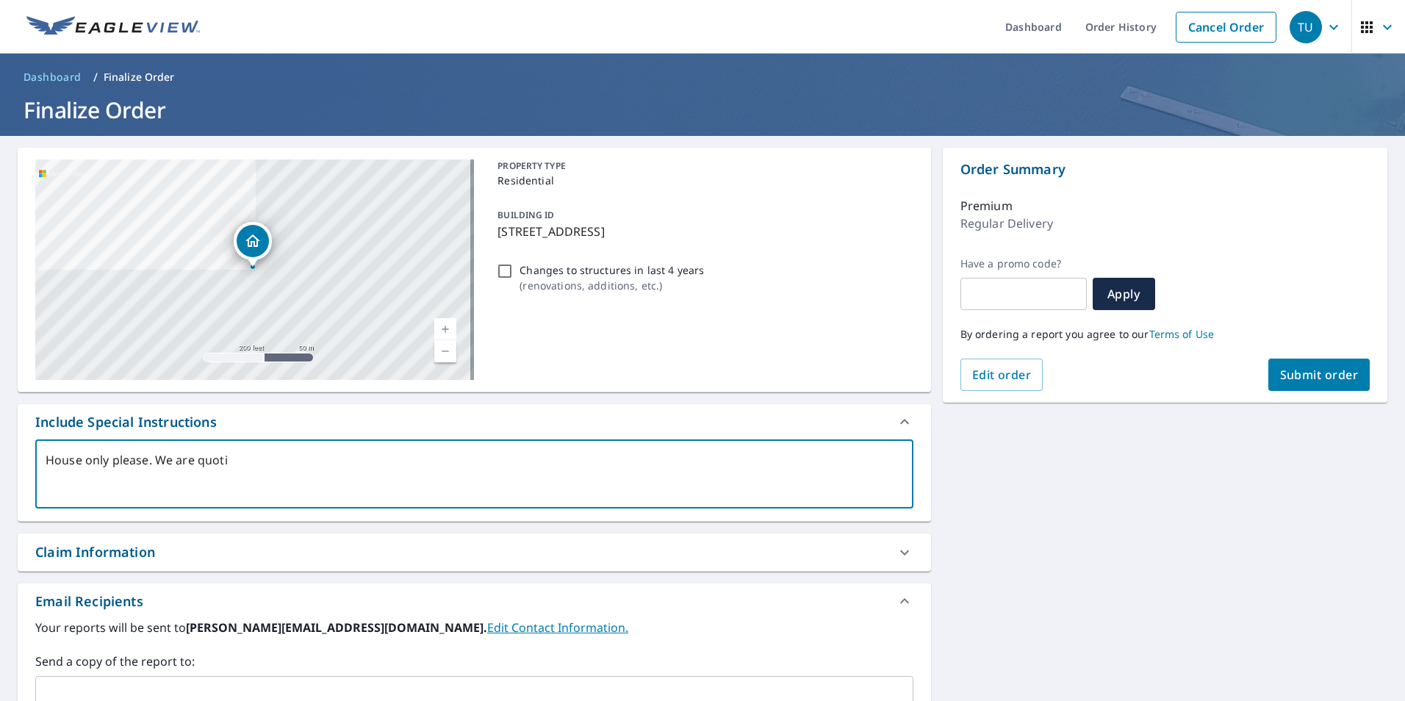
type textarea "x"
type textarea "House only please. We are quoting"
type textarea "x"
type textarea "House only please. We are quoting"
type textarea "x"
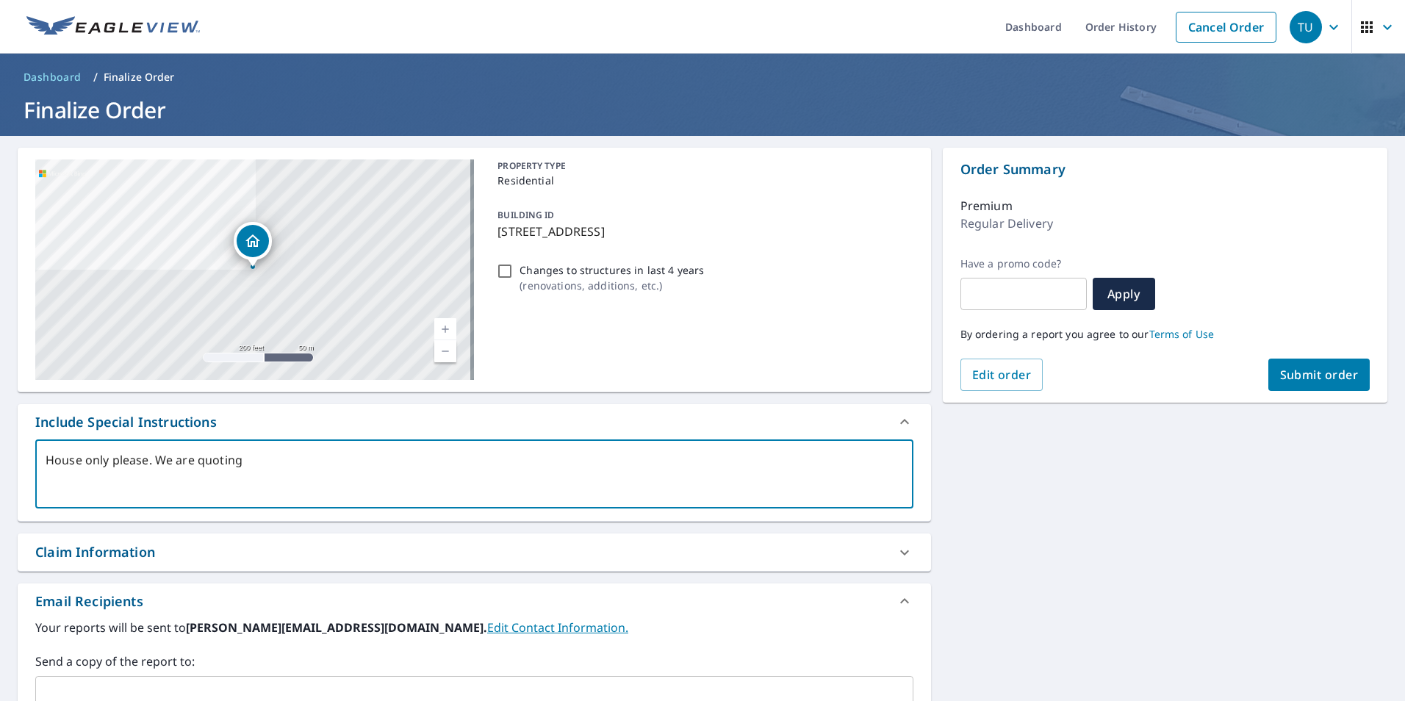
type textarea "House only please. We are quoting t"
type textarea "x"
type textarea "House only please. We are quoting to"
type textarea "x"
type textarea "House only please. We are quoting to"
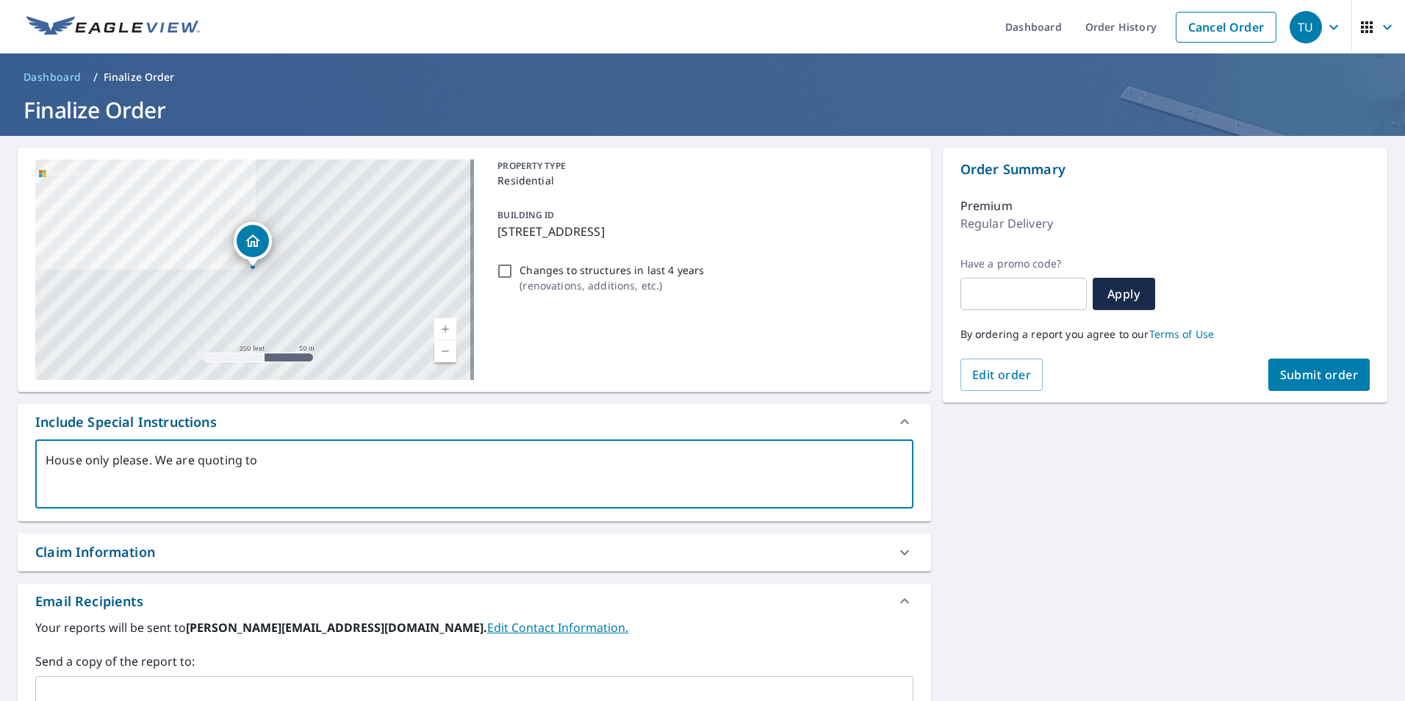
type textarea "x"
type textarea "House only please. We are quoting to r"
type textarea "x"
type textarea "House only please. We are quoting to re"
type textarea "x"
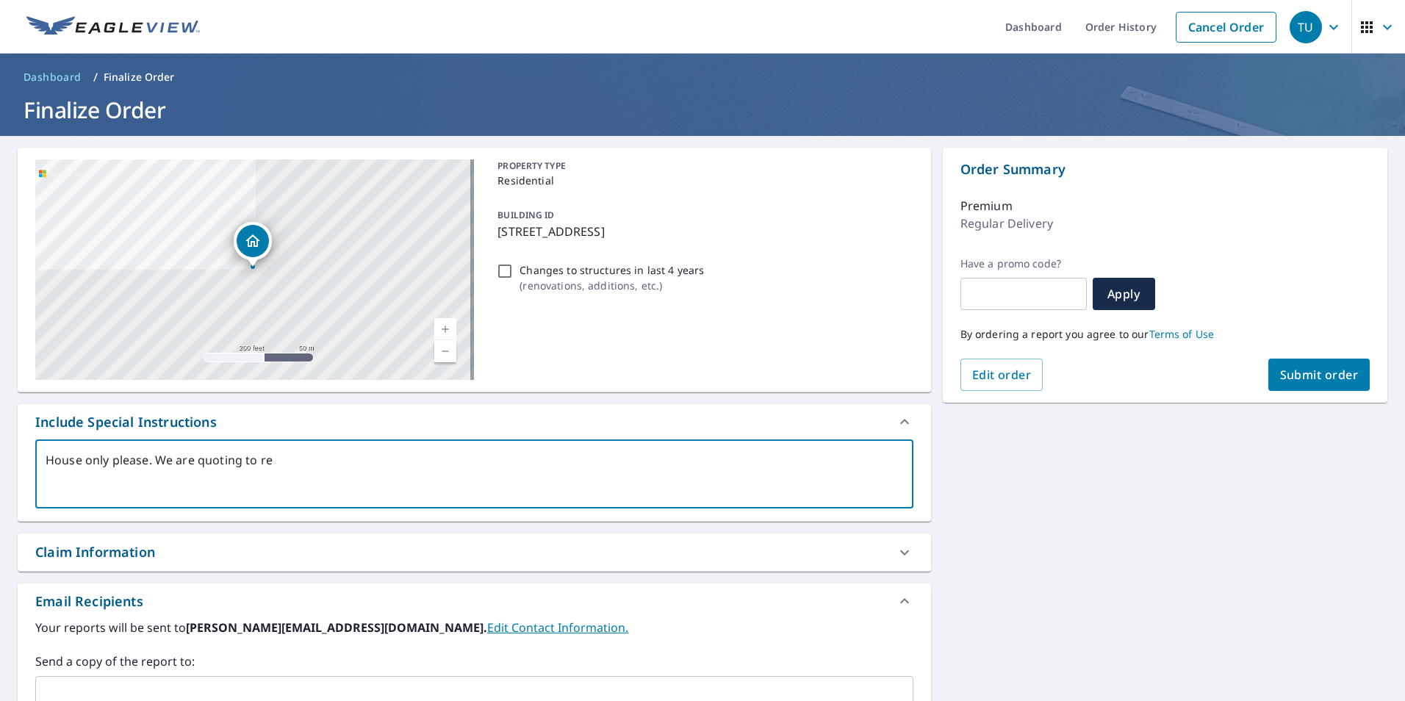
type textarea "House only please. We are quoting to rep"
type textarea "x"
type textarea "House only please. We are quoting to repa"
type textarea "x"
type textarea "House only please. We are quoting to repai"
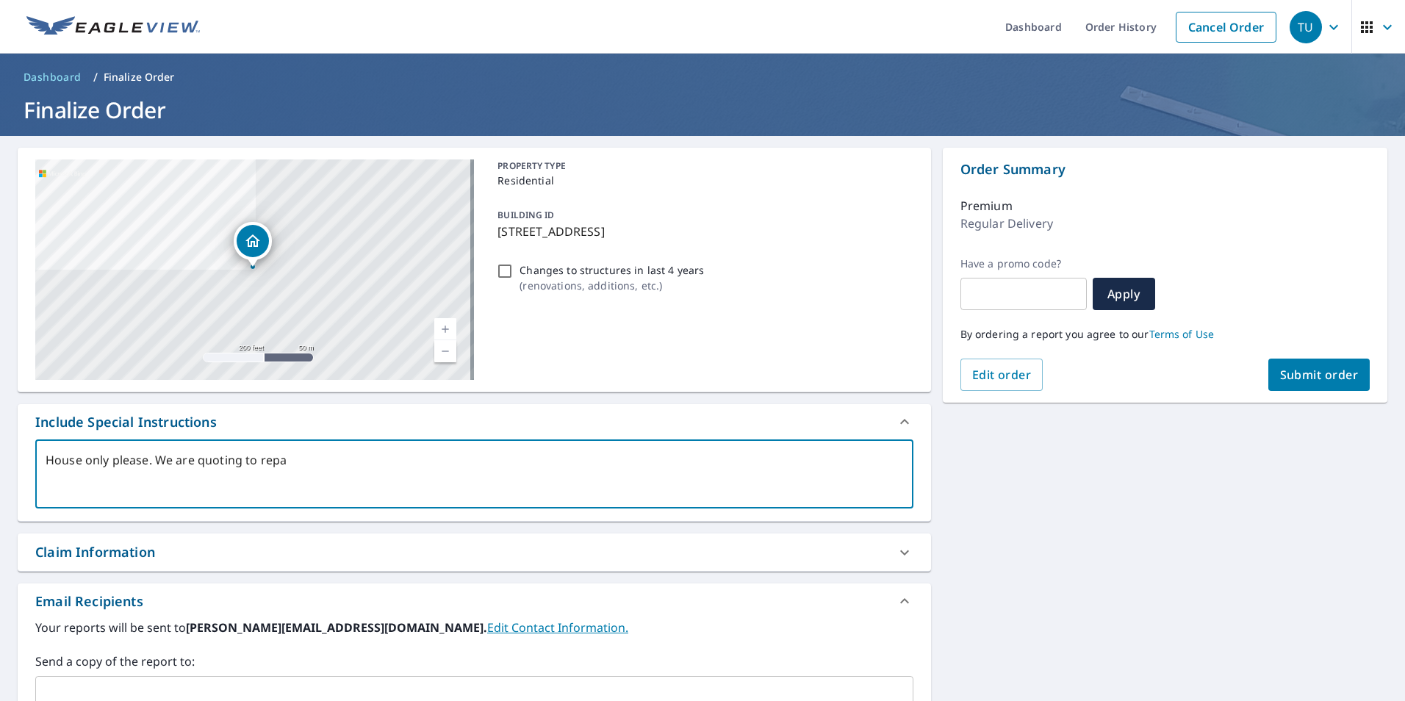
type textarea "x"
type textarea "House only please. We are quoting to repair"
type textarea "x"
type textarea "House only please. We are quoting to repair"
type textarea "x"
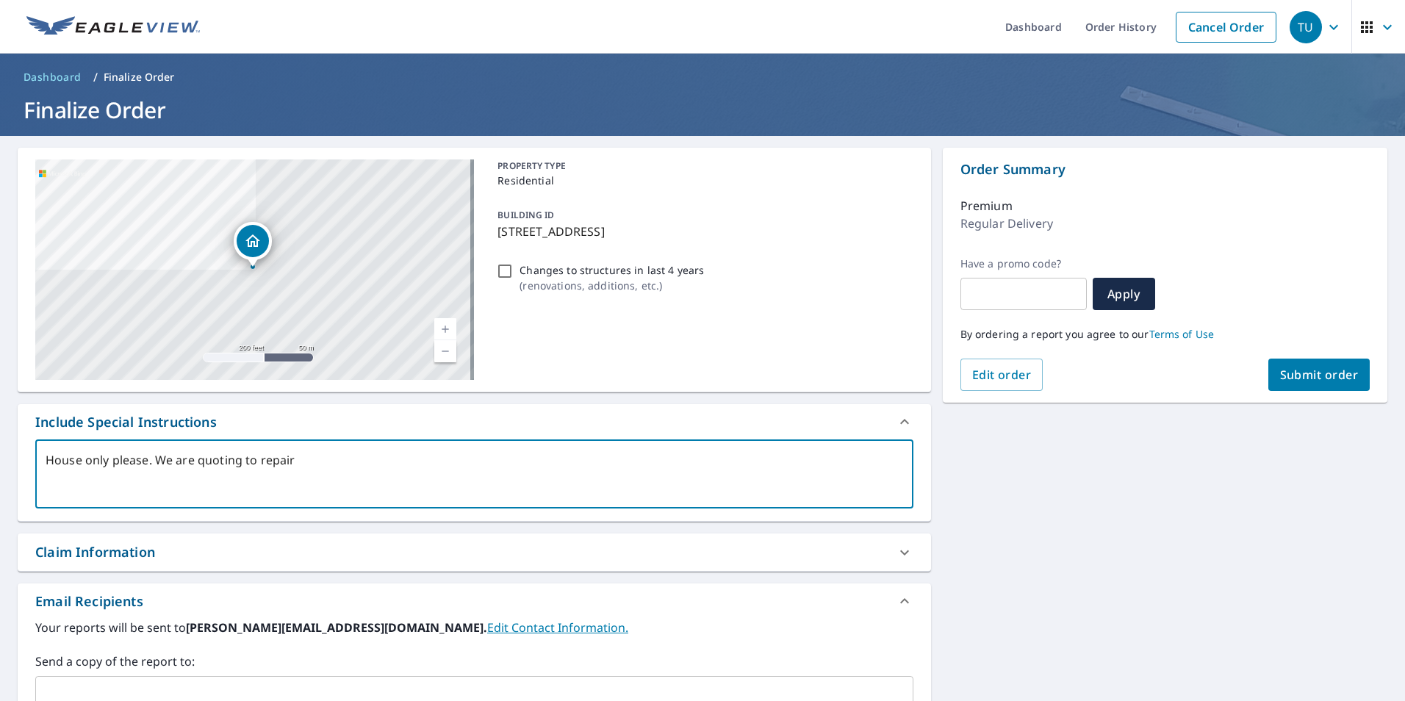
type textarea "House only please. We are quoting to repair t"
type textarea "x"
type textarea "House only please. We are quoting to repair th"
type textarea "x"
type textarea "House only please. We are quoting to repair the"
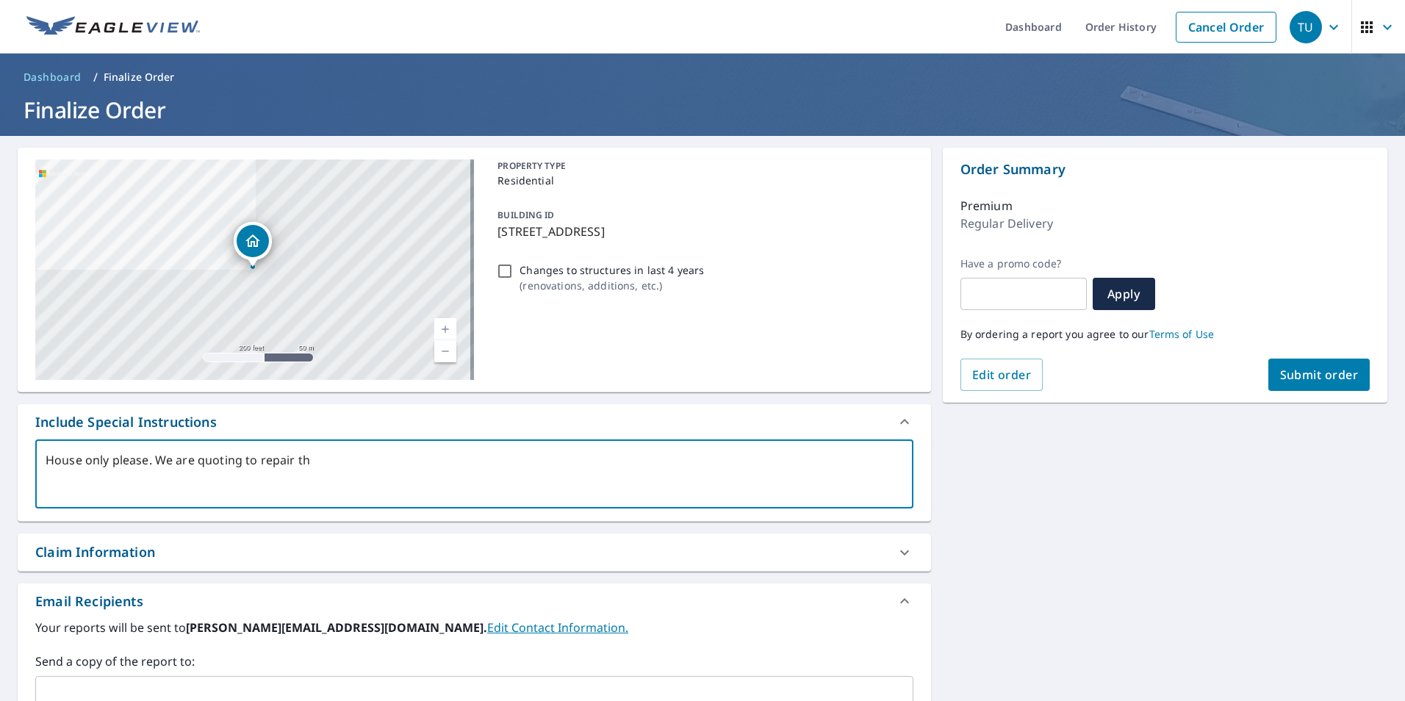
type textarea "x"
type textarea "House only please. We are quoting to repair the"
type textarea "x"
type textarea "House only please. We are quoting to repair the l"
type textarea "x"
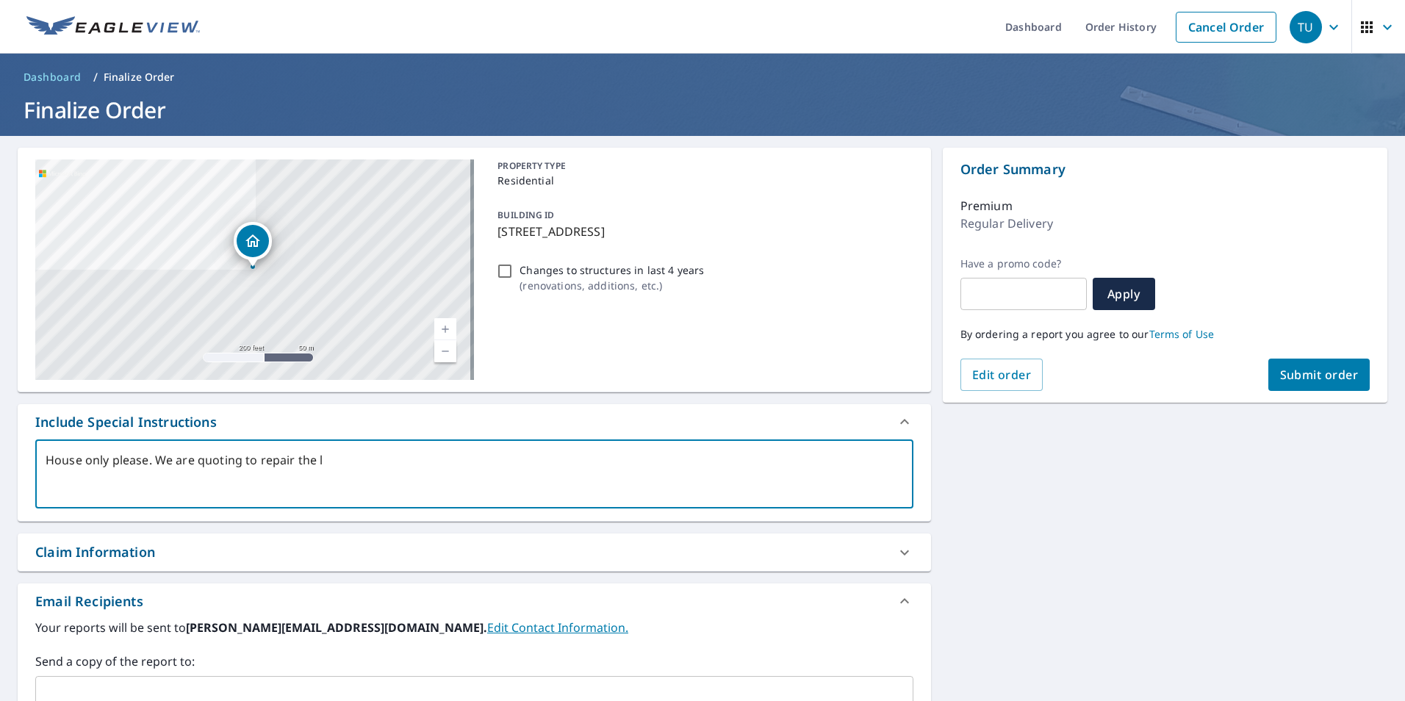
type textarea "House only please. We are quoting to repair the le"
type textarea "x"
type textarea "House only please. We are quoting to repair the lea"
type textarea "x"
type textarea "House only please. We are quoting to repair the leak"
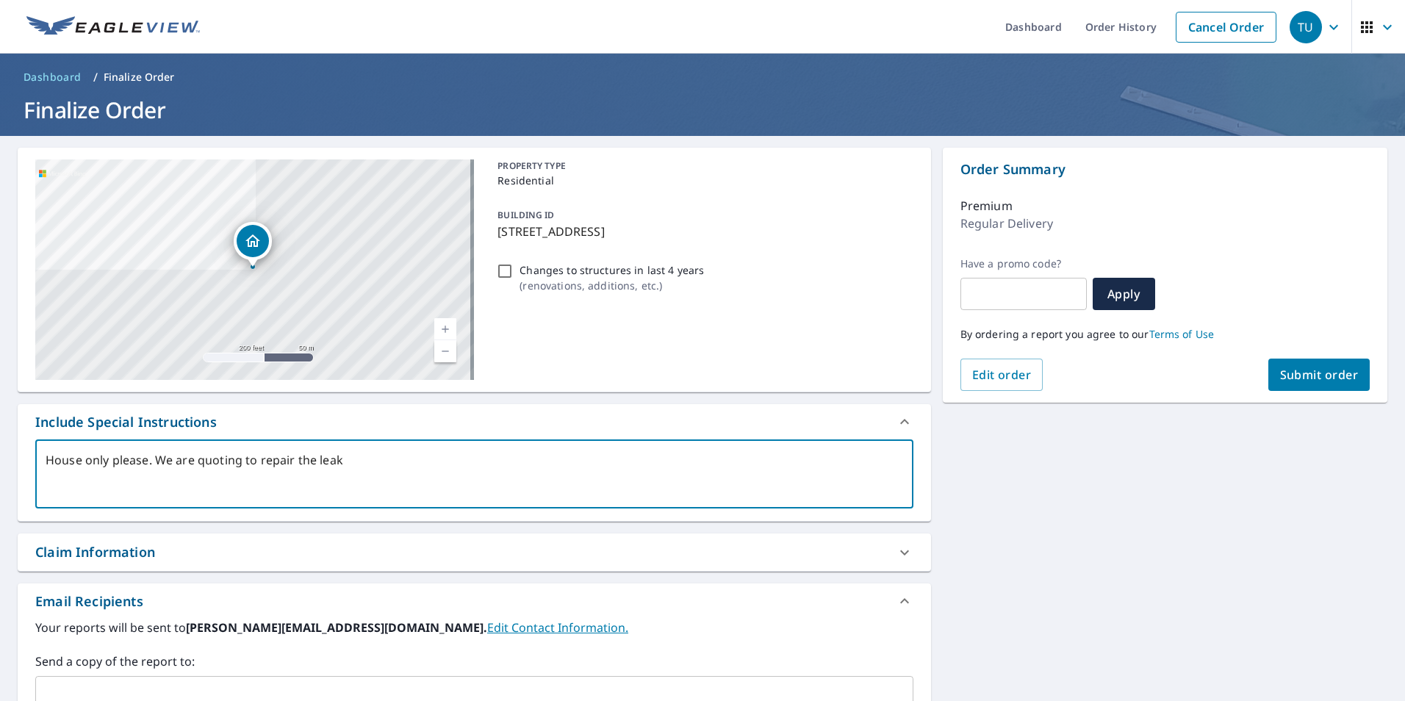
type textarea "x"
type textarea "House only please. We are quoting to repair the leak"
type textarea "x"
type textarea "House only please. We are quoting to repair the leak a"
type textarea "x"
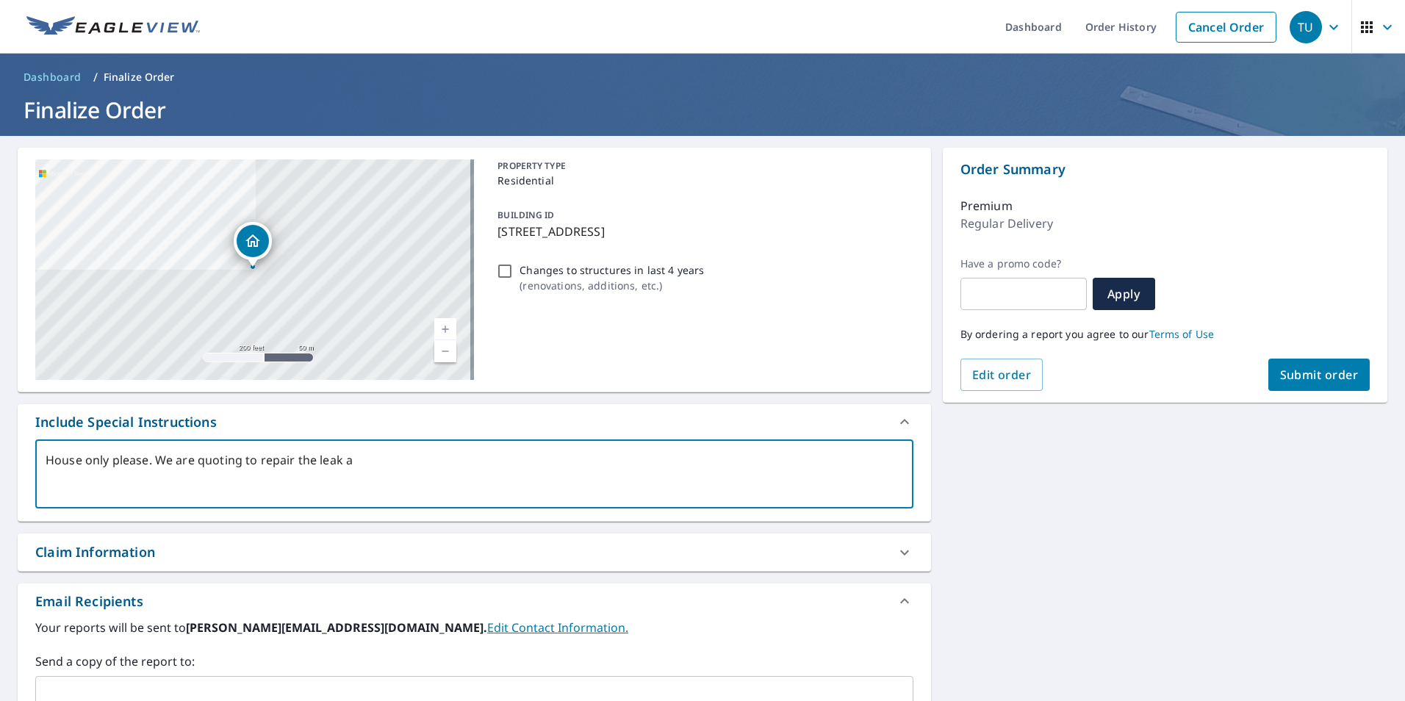
type textarea "House only please. We are quoting to repair the leak at"
type textarea "x"
type textarea "House only please. We are quoting to repair the leak at"
type textarea "x"
type textarea "House only please. We are quoting to repair the leak at t"
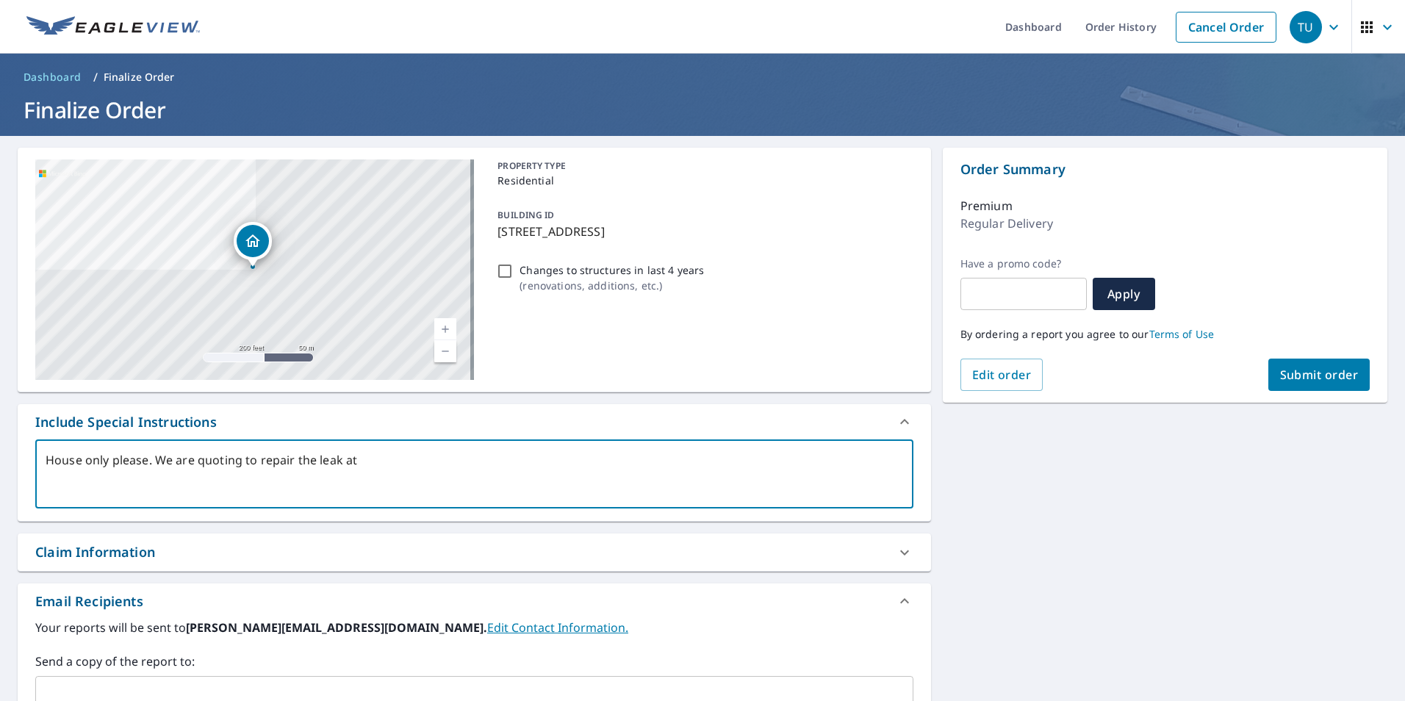
type textarea "x"
type textarea "House only please. We are quoting to repair the leak at th"
type textarea "x"
type textarea "House only please. We are quoting to repair the leak at the"
type textarea "x"
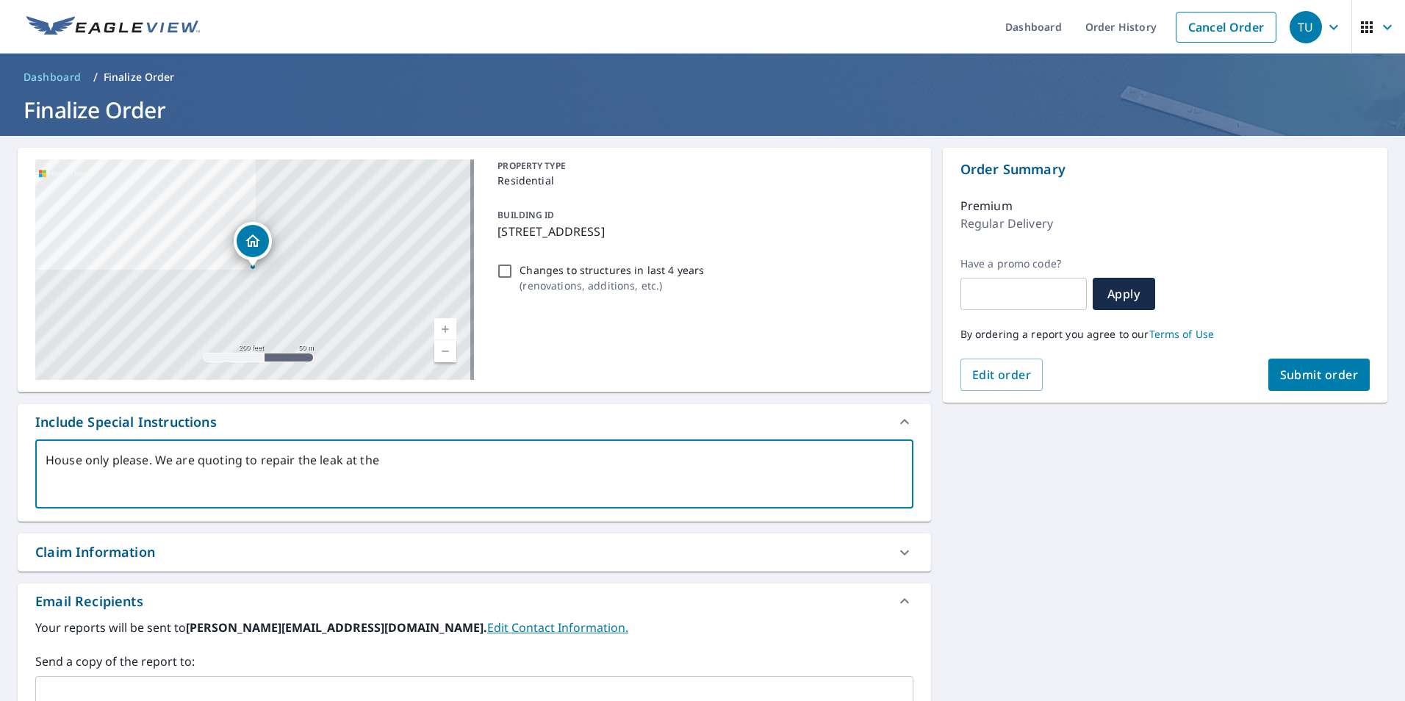
type textarea "House only please. We are quoting to repair the leak at the"
type textarea "x"
type textarea "House only please. We are quoting to repair the leak at the m"
type textarea "x"
type textarea "House only please. We are quoting to repair the leak at the mi"
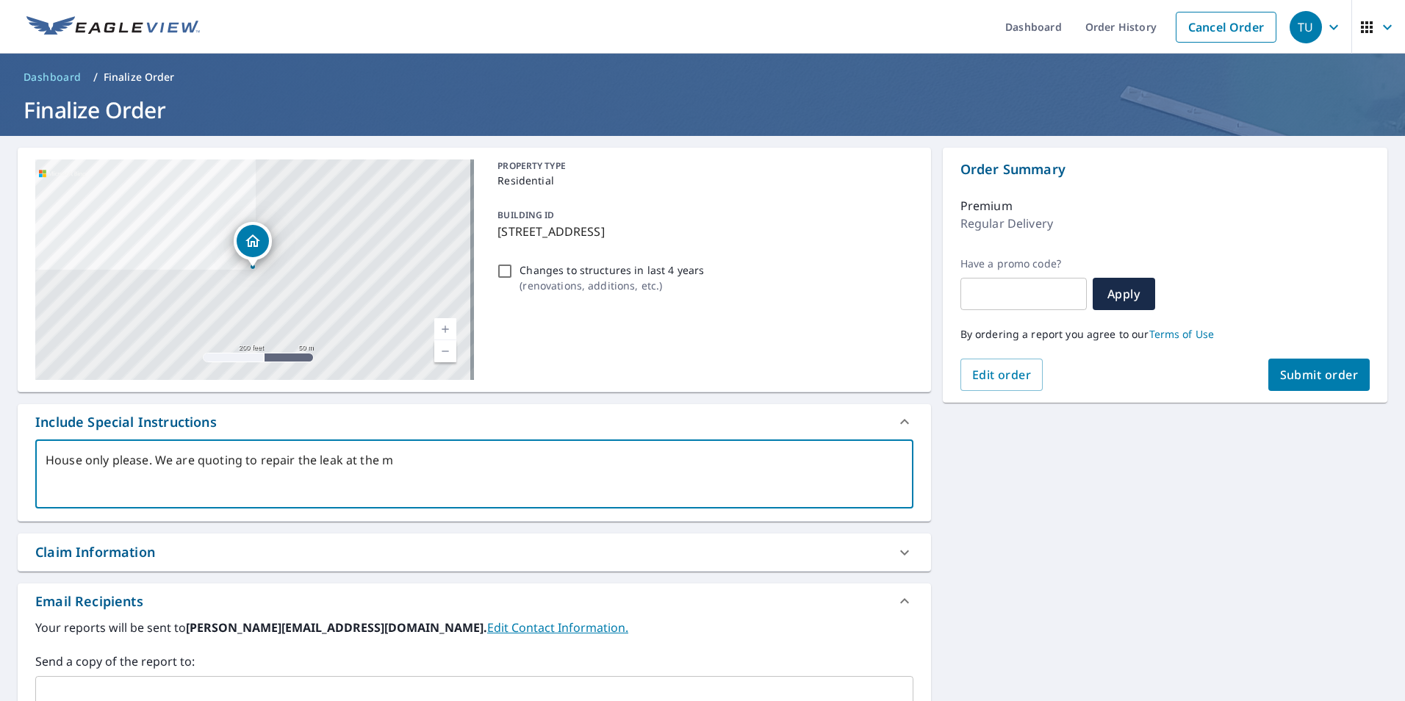
type textarea "x"
type textarea "House only please. We are quoting to repair the leak at the mid"
type textarea "x"
type textarea "House only please. We are quoting to repair the leak at the midd"
type textarea "x"
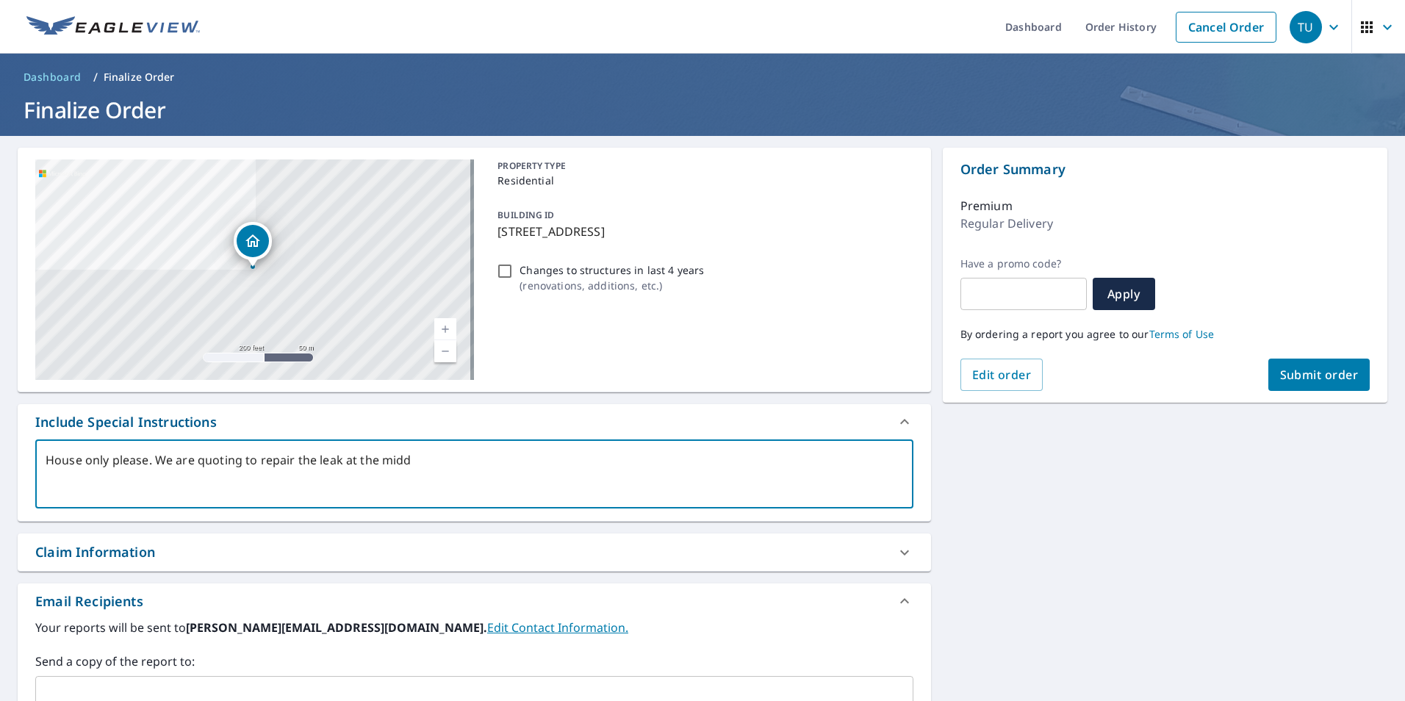
type textarea "House only please. We are quoting to repair the leak at the middl"
type textarea "x"
type textarea "House only please. We are quoting to repair the leak at the middle"
type textarea "x"
type textarea "House only please. We are quoting to repair the leak at the middle"
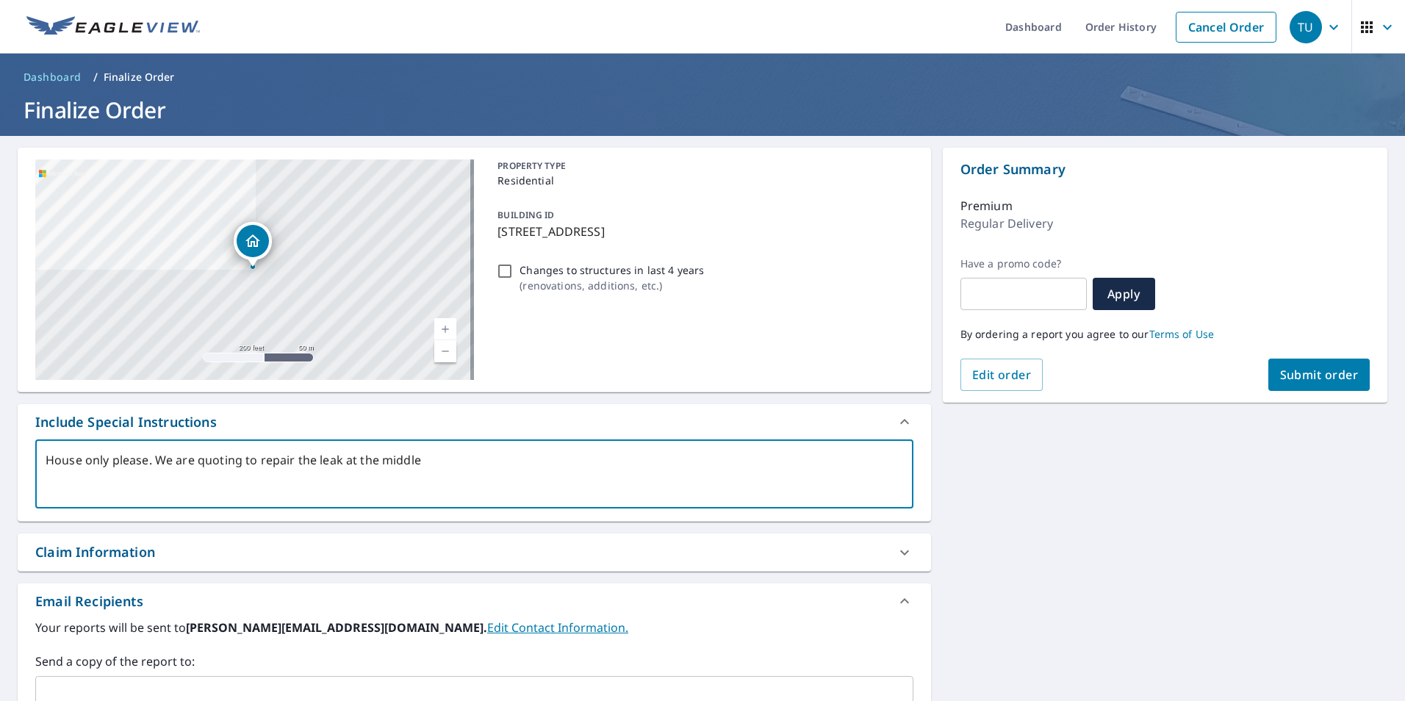
type textarea "x"
type textarea "House only please. We are quoting to repair the leak at the middle f"
type textarea "x"
type textarea "House only please. We are quoting to repair the leak at the [GEOGRAPHIC_DATA]"
type textarea "x"
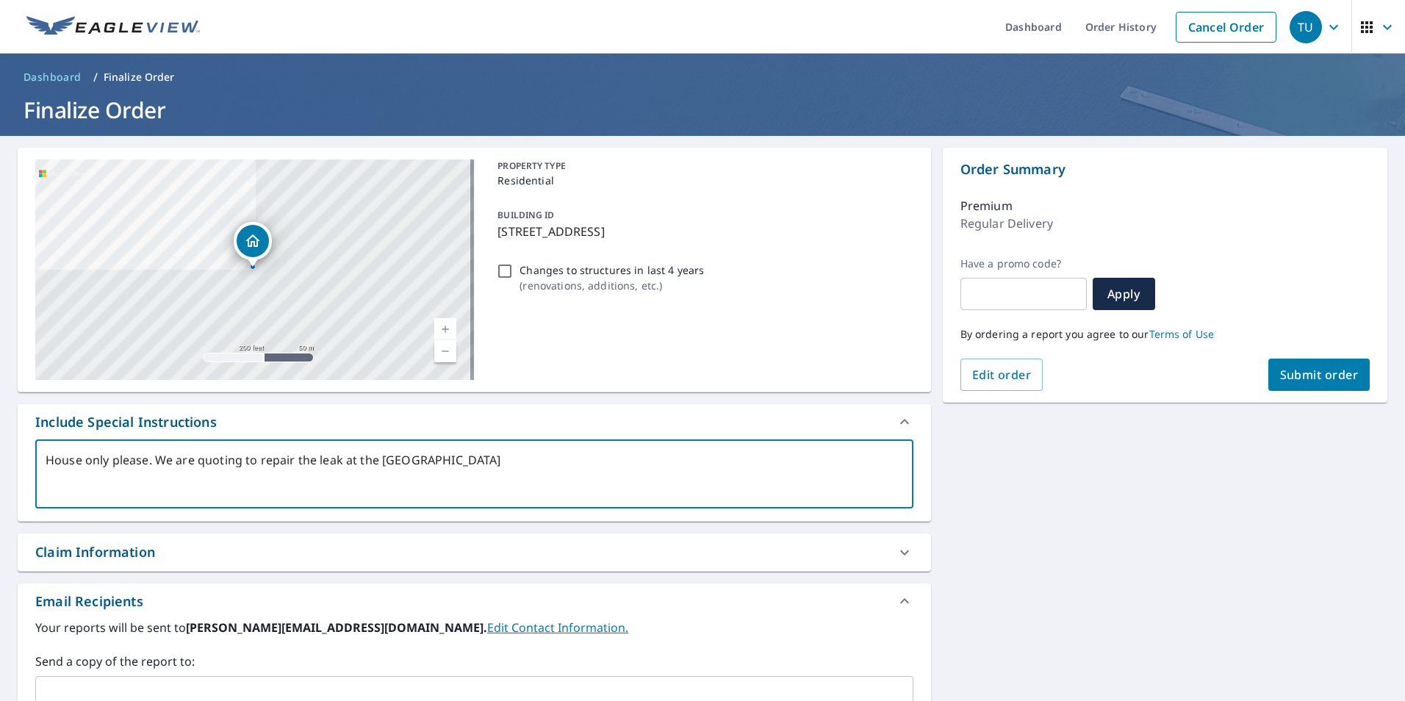
type textarea "House only please. We are quoting to repair the leak at the middle fir"
type textarea "x"
type textarea "House only please. We are quoting to repair the leak at the middle fire"
type textarea "x"
type textarea "House only please. We are quoting to repair the leak at the middle firep"
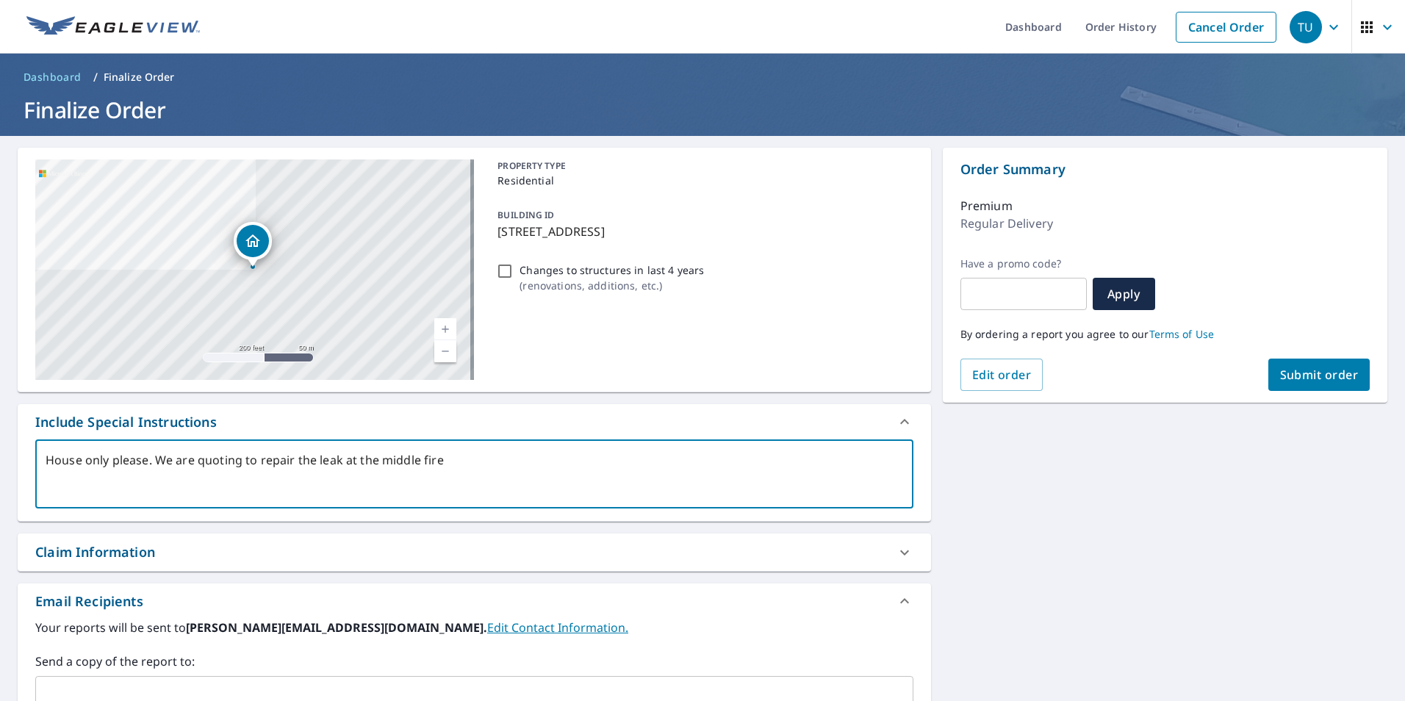
type textarea "x"
type textarea "House only please. We are quoting to repair the leak at the middle firepa"
type textarea "x"
type textarea "House only please. We are quoting to repair the leak at the middle firepac"
type textarea "x"
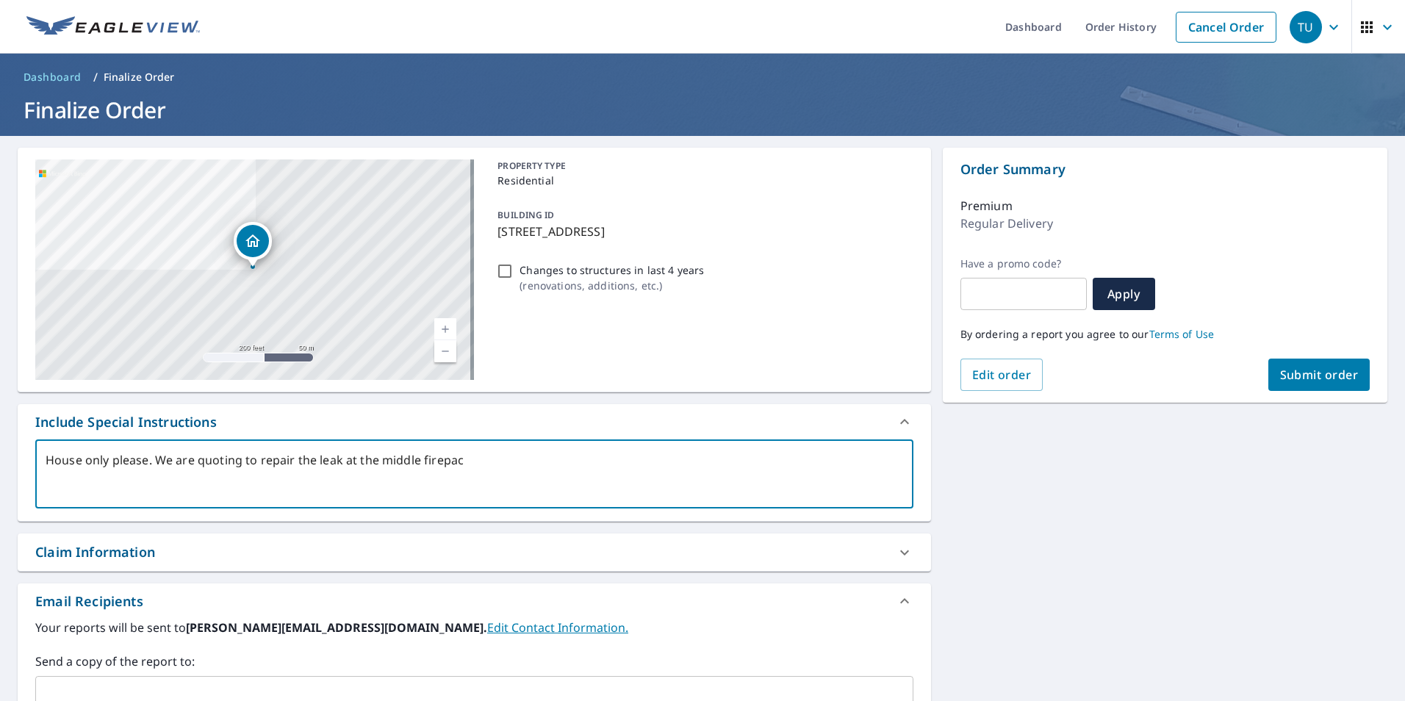
type textarea "House only please. We are quoting to repair the leak at the middle firepace"
type textarea "x"
click at [447, 464] on textarea "House only please. We are quoting to repair the leak at the middle firepace" at bounding box center [475, 475] width 858 height 42
type textarea "House only please. We are quoting to repair the leak at the middle fireplace"
type textarea "x"
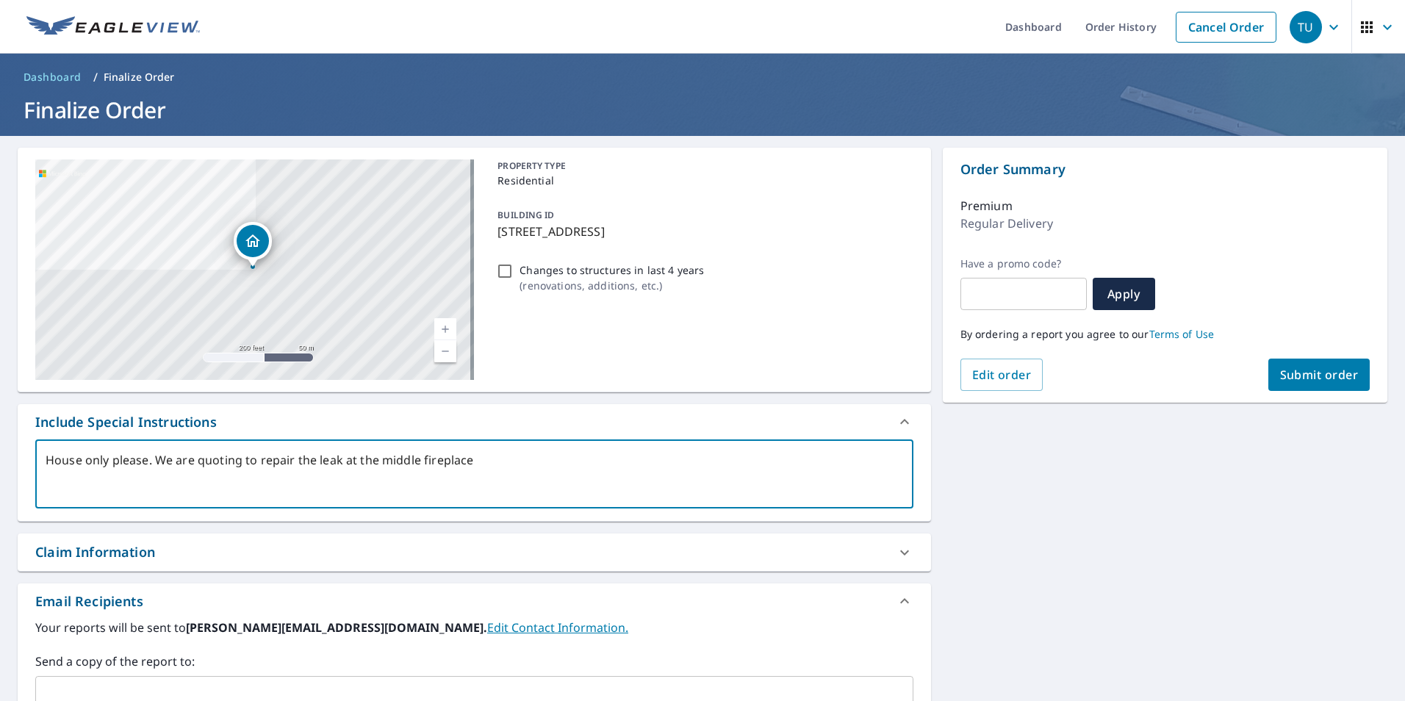
click at [470, 461] on textarea "House only please. We are quoting to repair the leak at the middle fireplace" at bounding box center [475, 475] width 858 height 42
type textarea "House only please. We are quoting to repair the leak at the middle fireplace,"
type textarea "x"
type textarea "House only please. We are quoting to repair the leak at the middle fireplace,"
type textarea "x"
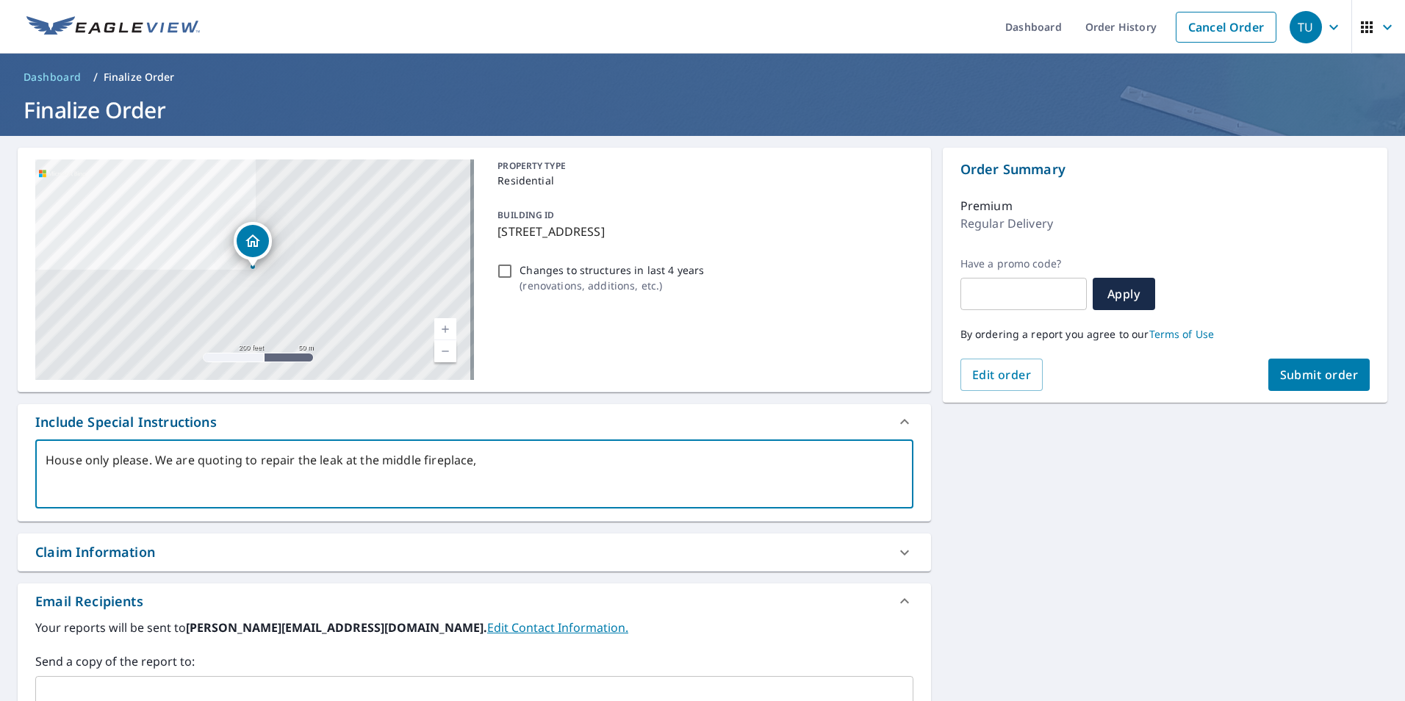
type textarea "House only please. We are quoting to repair the leak at the middle fireplace, s"
type textarea "x"
type textarea "House only please. We are quoting to repair the leak at the middle fireplace, so"
type textarea "x"
type textarea "House only please. We are quoting to repair the leak at the middle fireplace, so"
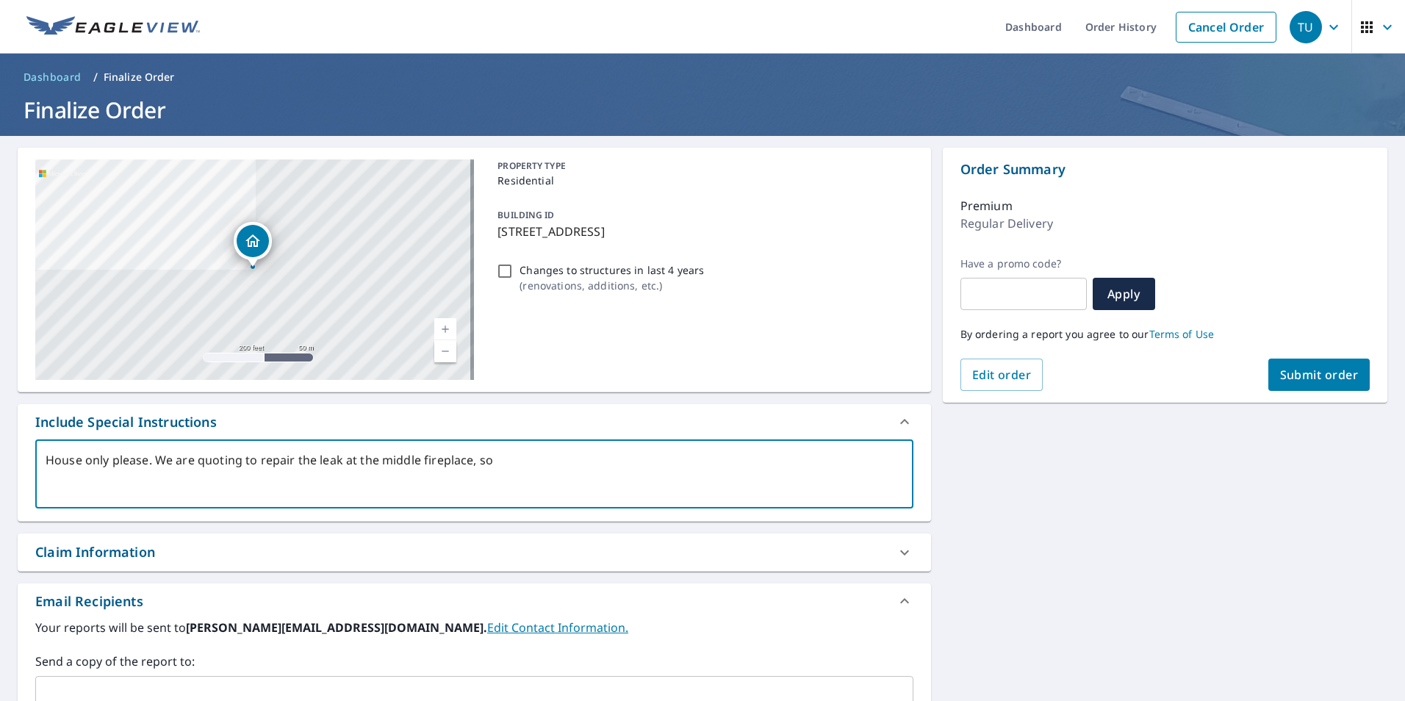
type textarea "x"
type textarea "House only please. We are quoting to repair the leak at the middle fireplace, s…"
type textarea "x"
type textarea "House only please. We are quoting to repair the leak at the middle fireplace, s…"
type textarea "x"
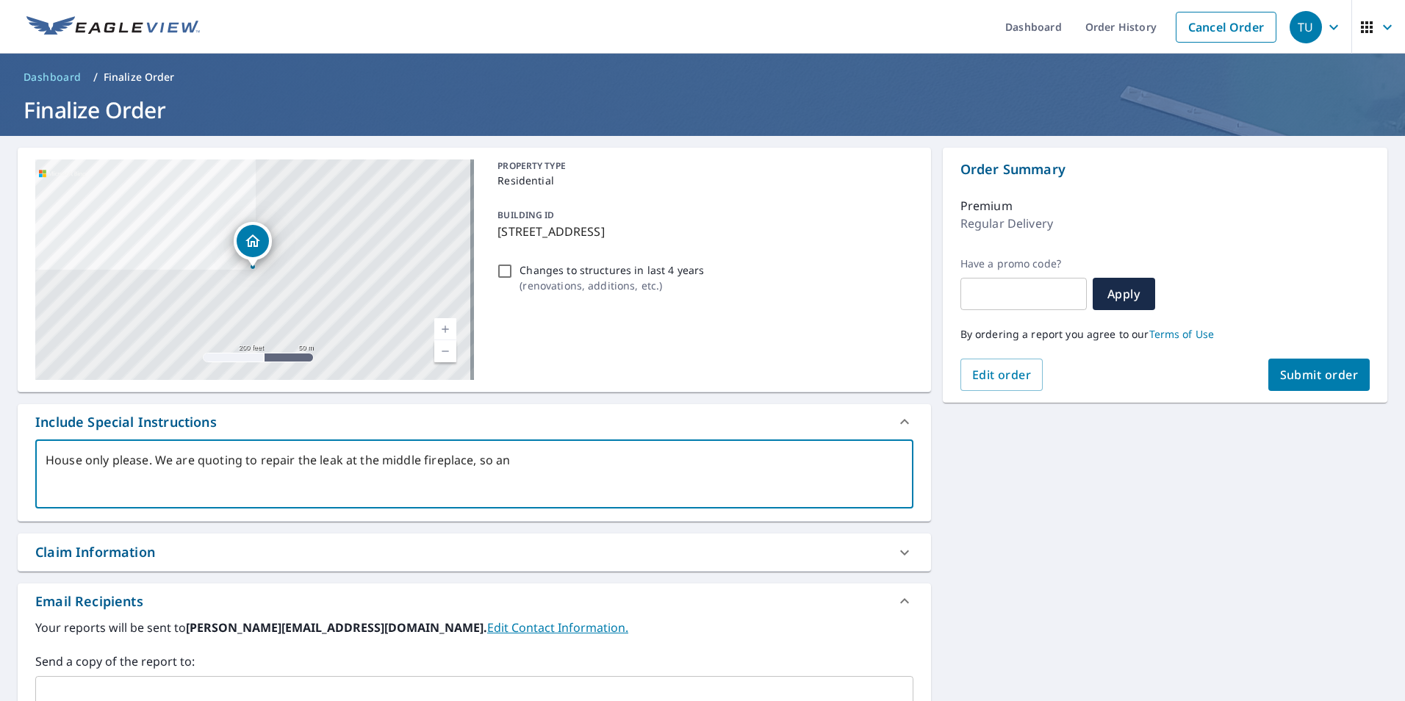
type textarea "House only please. We are quoting to repair the leak at the middle fireplace, s…"
type textarea "x"
type textarea "House only please. We are quoting to repair the leak at the middle fireplace, s…"
type textarea "x"
type textarea "House only please. We are quoting to repair the leak at the middle fireplace, s…"
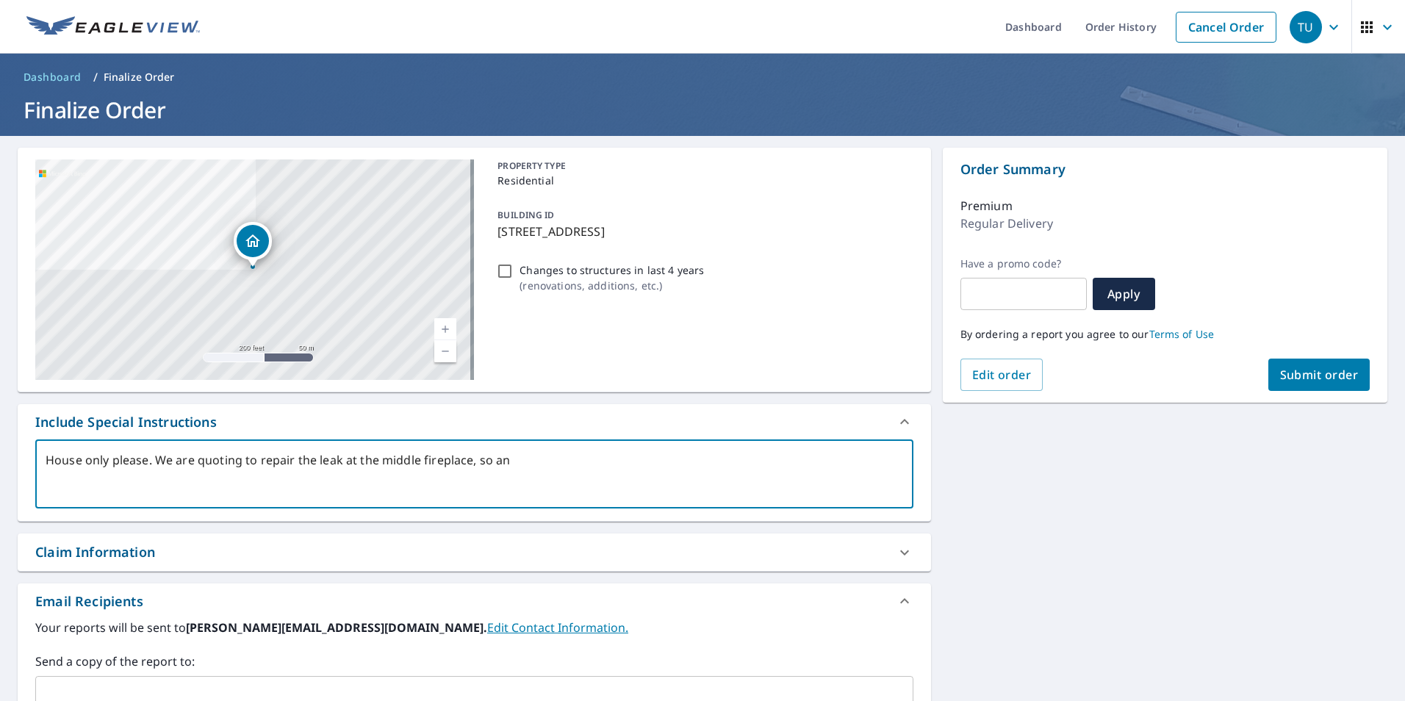
type textarea "x"
type textarea "House only please. We are quoting to repair the leak at the middle fireplace, s…"
type textarea "x"
type textarea "House only please. We are quoting to repair the leak at the middle fireplace, s…"
type textarea "x"
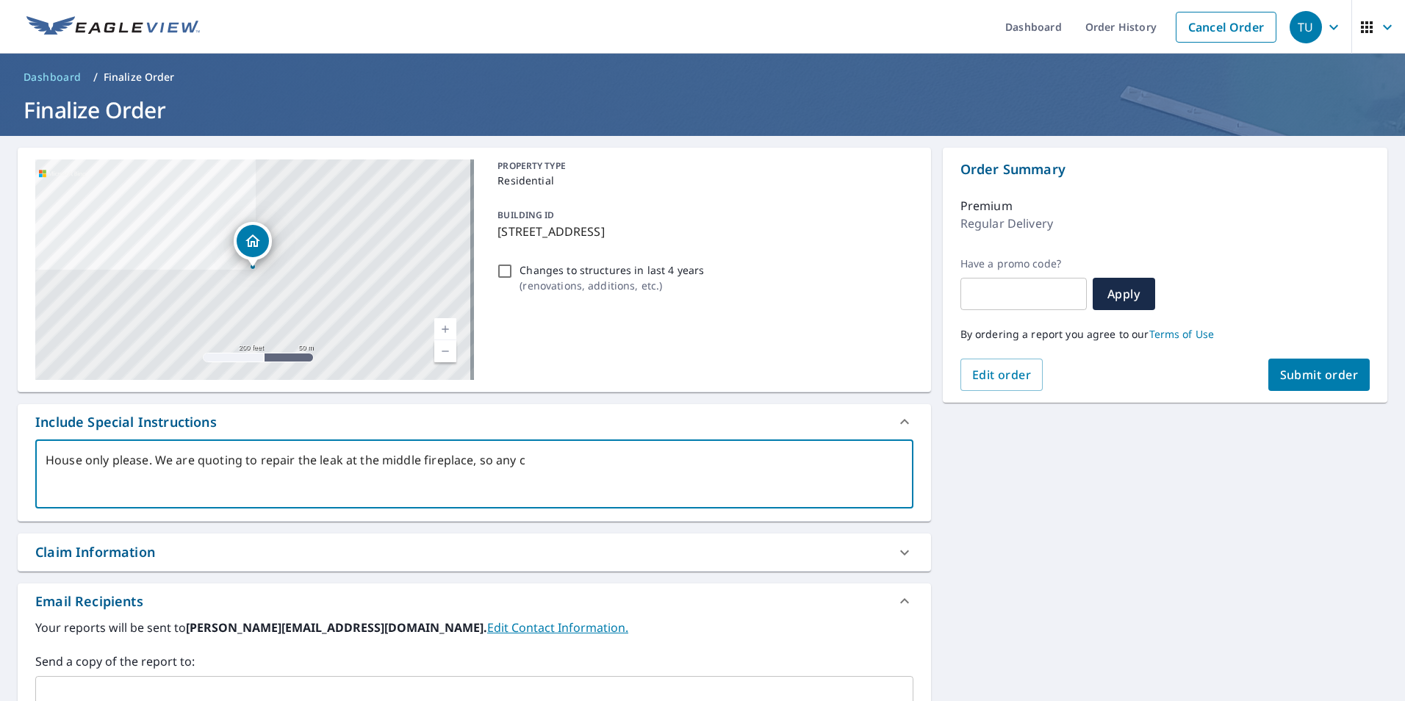
type textarea "House only please. We are quoting to repair the leak at the middle fireplace, s…"
type textarea "x"
type textarea "House only please. We are quoting to repair the leak at the middle fireplace, s…"
type textarea "x"
type textarea "House only please. We are quoting to repair the leak at the middle fireplace, s…"
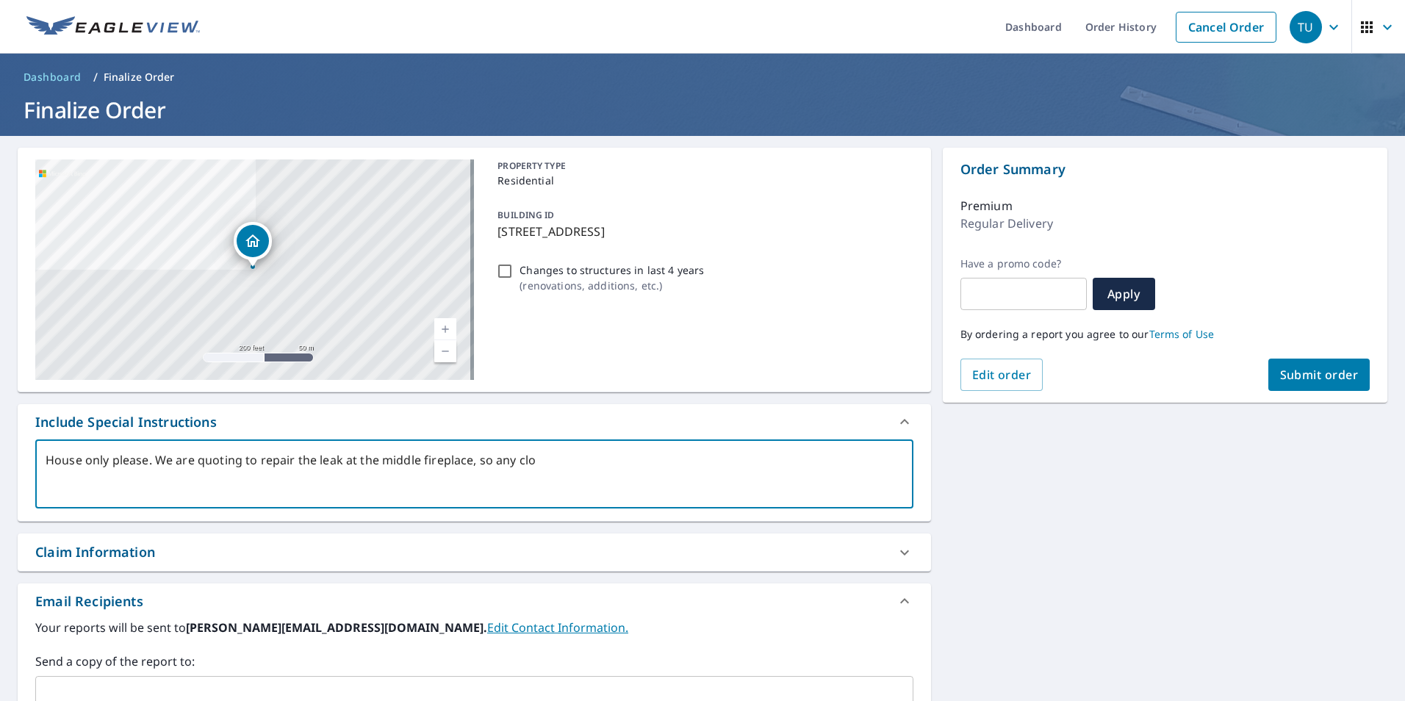
type textarea "x"
type textarea "House only please. We are quoting to repair the leak at the middle fireplace, s…"
type textarea "x"
type textarea "House only please. We are quoting to repair the leak at the middle fireplace, s…"
click at [632, 464] on textarea "House only please. We are quoting to repair the leak at the middle fireplace, s…" at bounding box center [475, 475] width 858 height 42
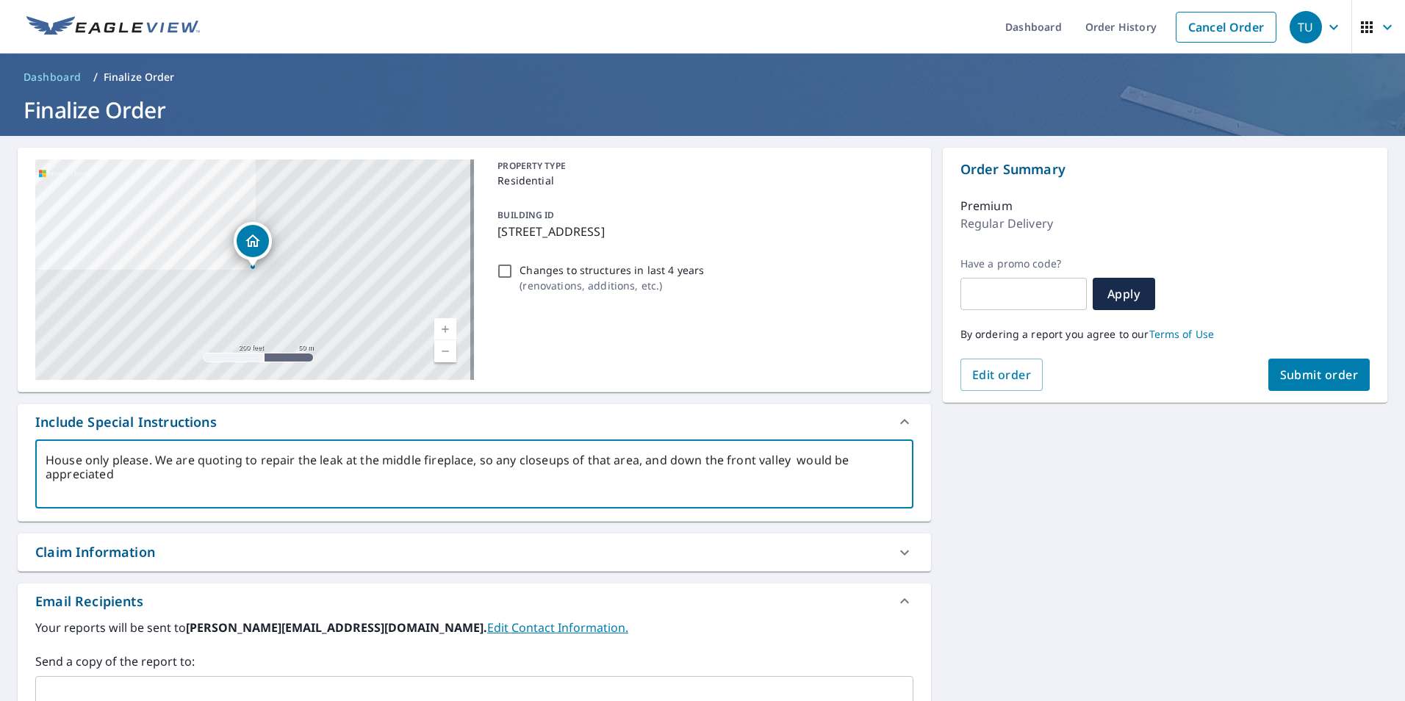
click at [665, 467] on textarea "House only please. We are quoting to repair the leak at the middle fireplace, s…" at bounding box center [475, 475] width 858 height 42
click at [171, 476] on textarea "House only please. We are quoting to repair the leak at the middle fireplace, s…" at bounding box center [475, 475] width 858 height 42
click at [1322, 370] on span "Submit order" at bounding box center [1319, 375] width 79 height 16
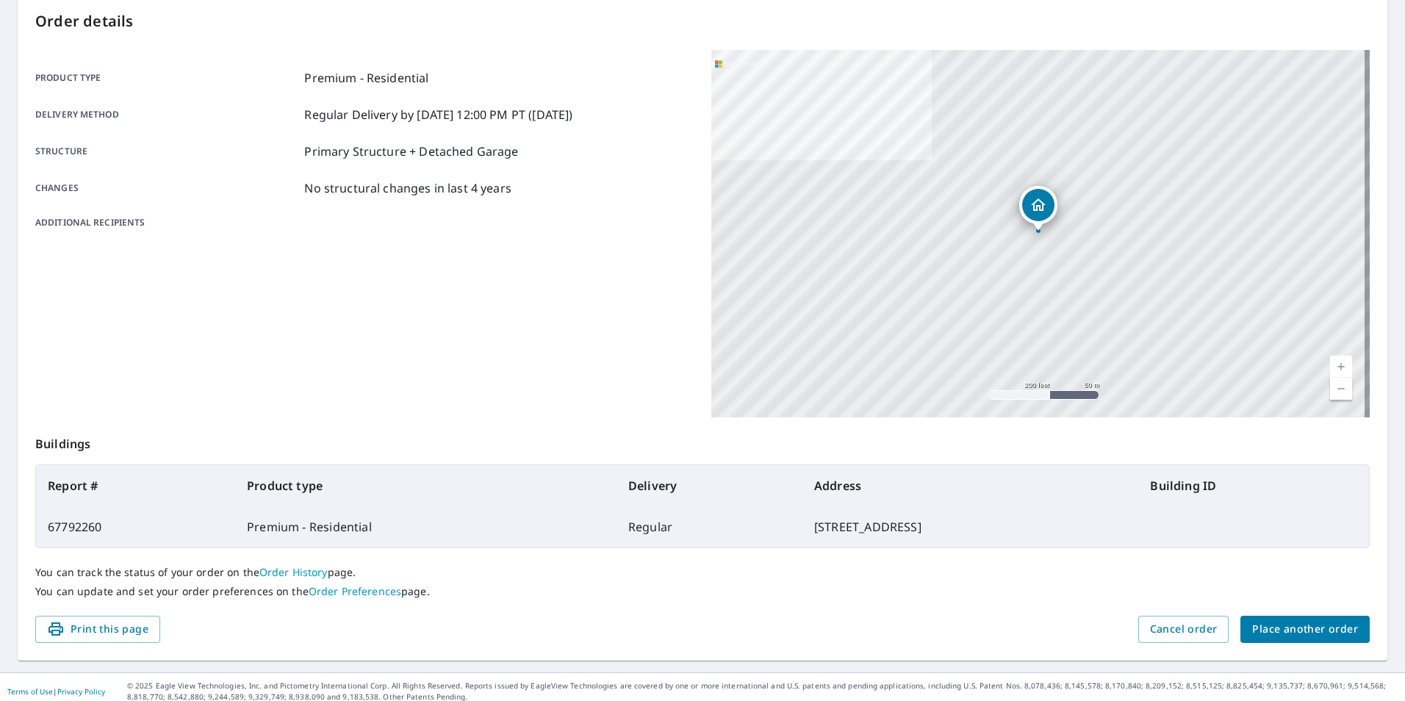
scroll to position [164, 0]
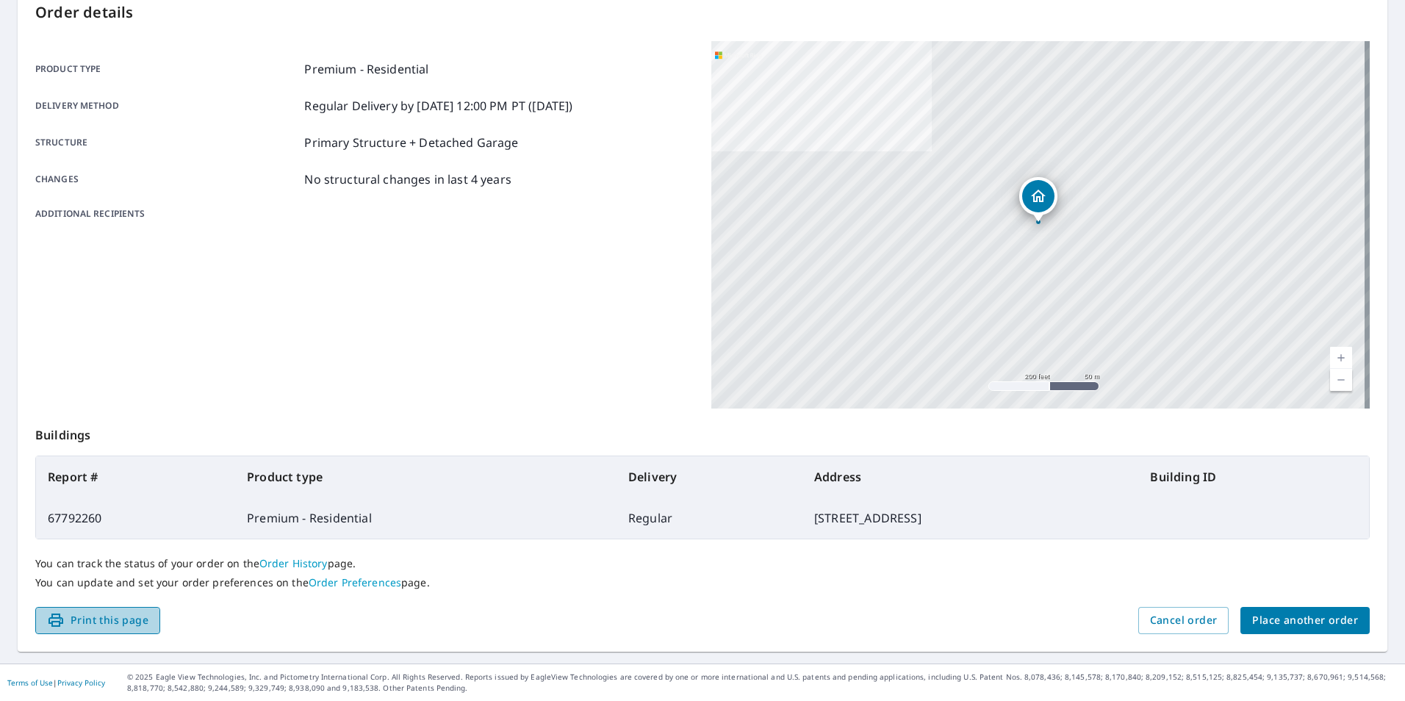
click at [85, 622] on span "Print this page" at bounding box center [97, 621] width 101 height 18
